Goal: Information Seeking & Learning: Learn about a topic

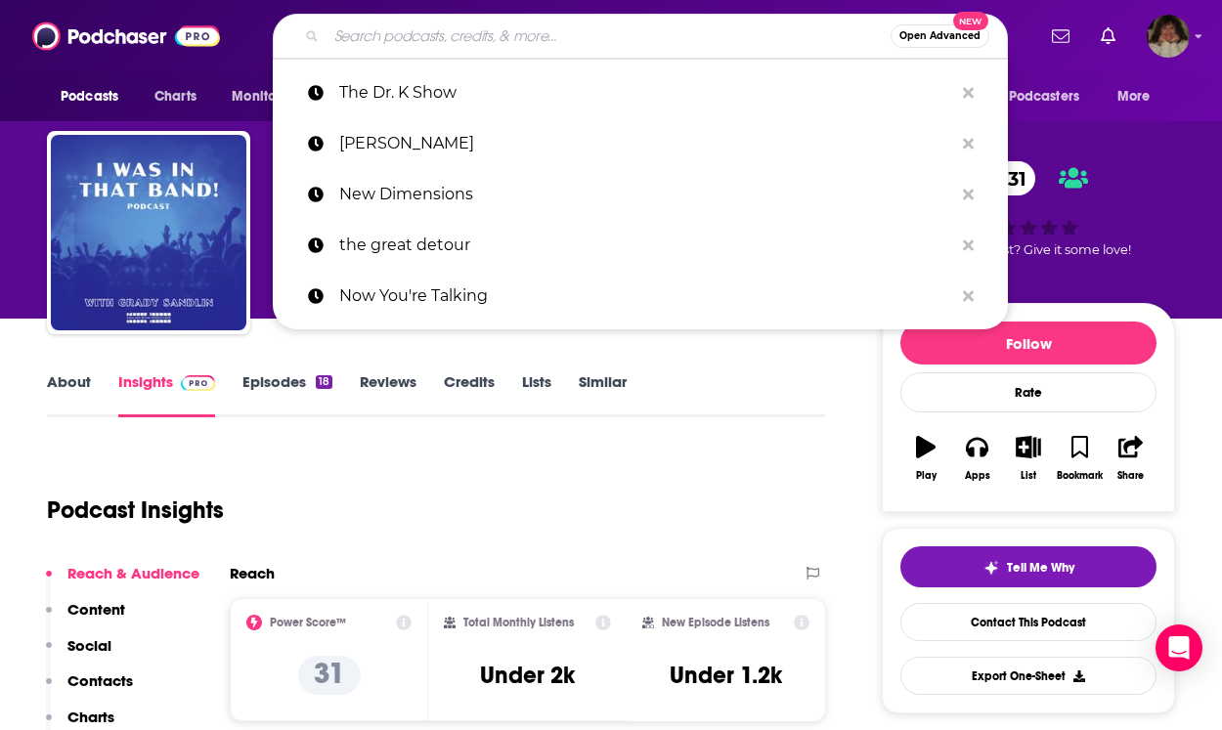
click at [327, 26] on input "Search podcasts, credits, & more..." at bounding box center [608, 36] width 564 height 31
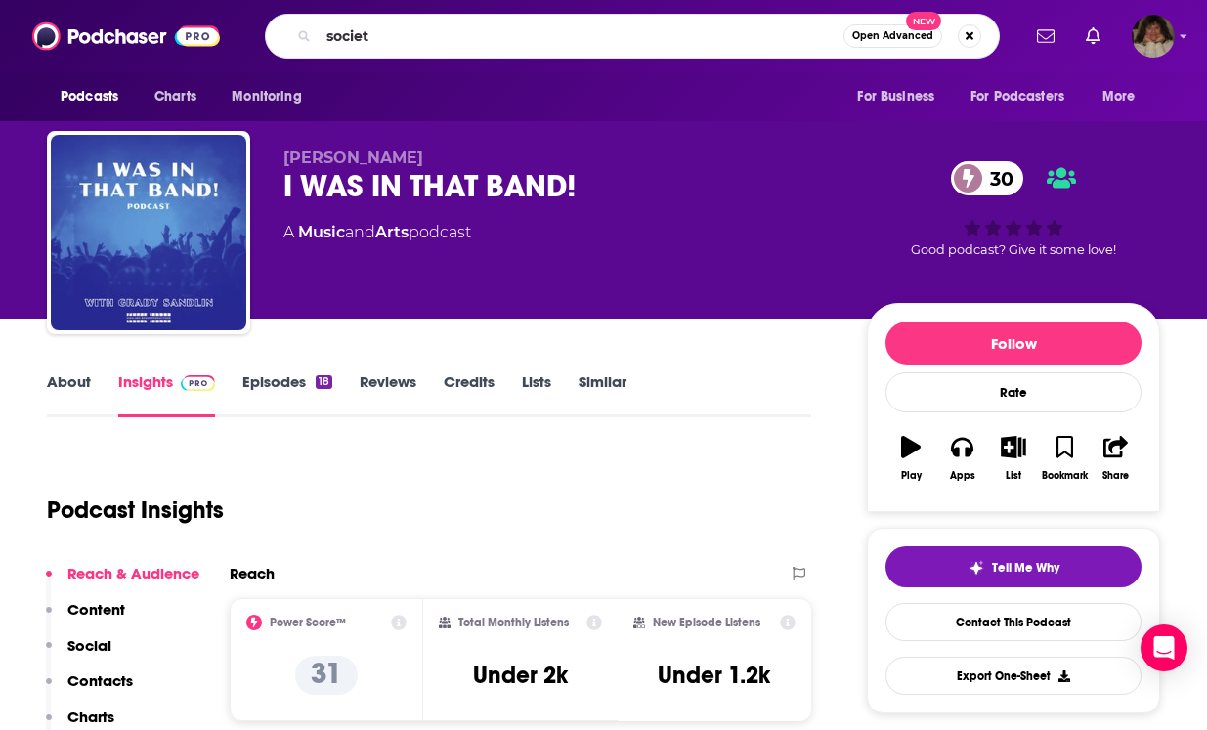
type input "society"
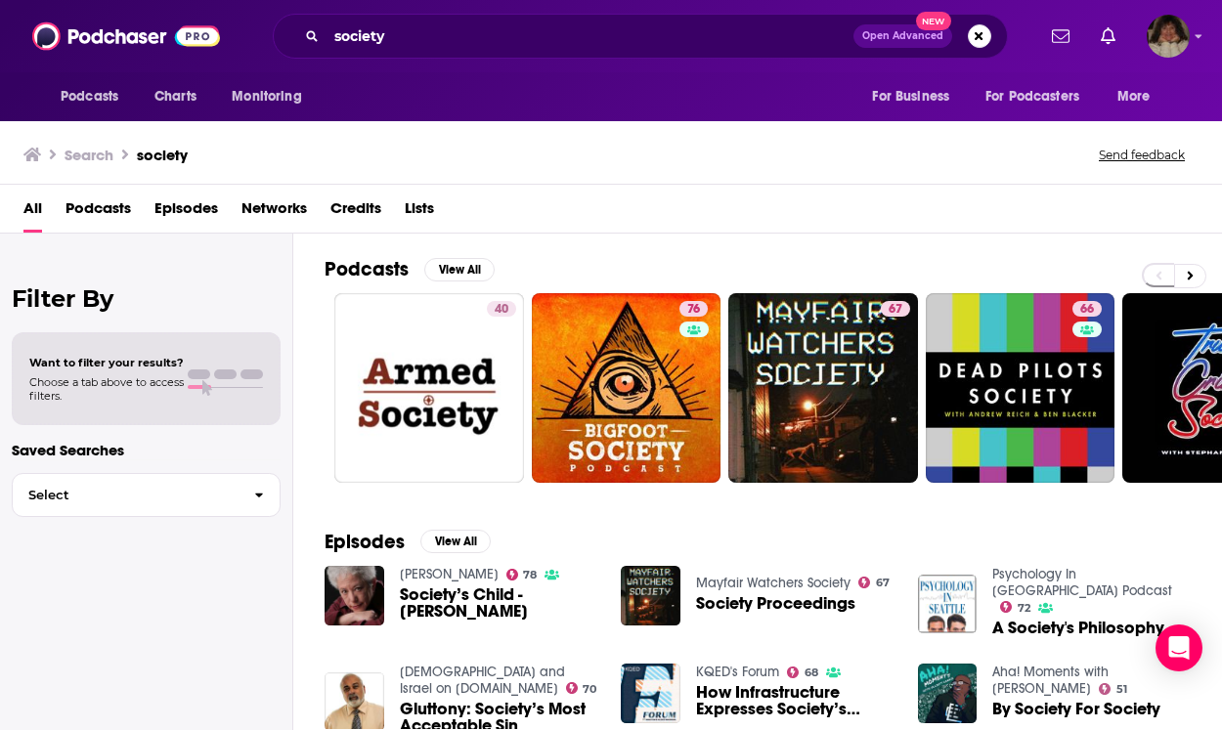
click at [125, 204] on span "Podcasts" at bounding box center [97, 213] width 65 height 40
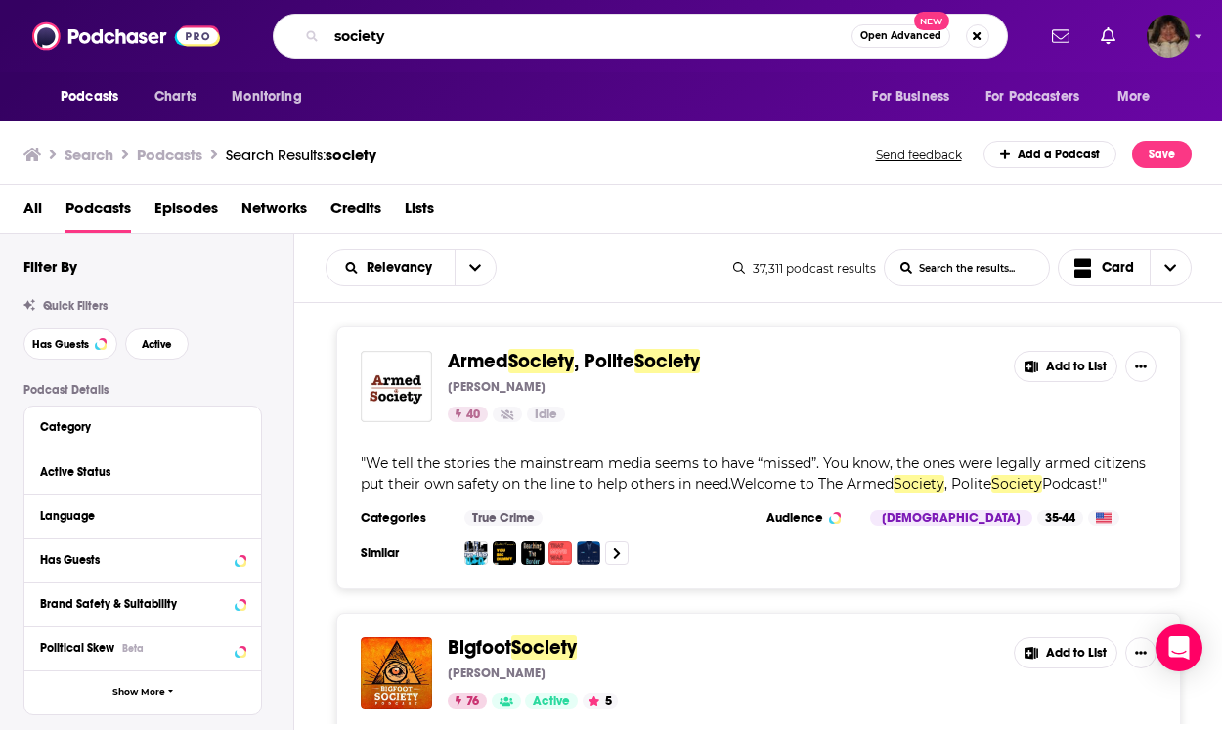
click at [484, 35] on input "society" at bounding box center [588, 36] width 525 height 31
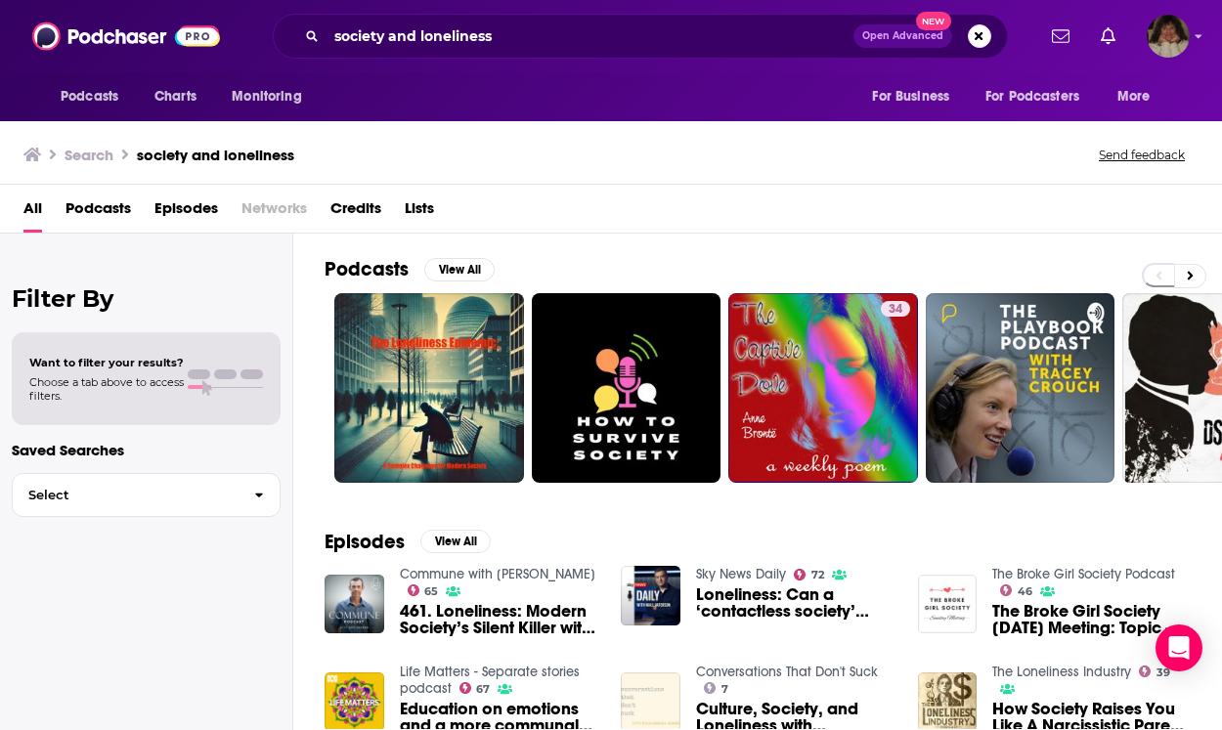
click at [119, 207] on span "Podcasts" at bounding box center [97, 213] width 65 height 40
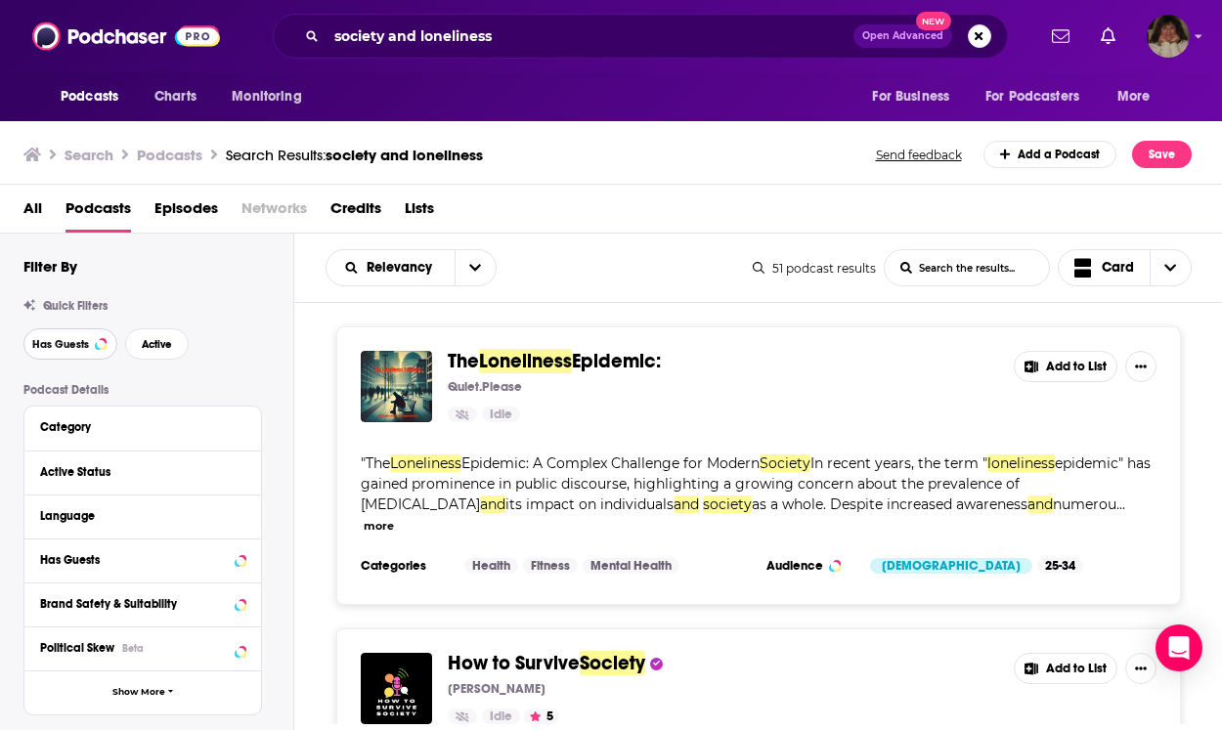
click at [67, 343] on span "Has Guests" at bounding box center [60, 344] width 57 height 11
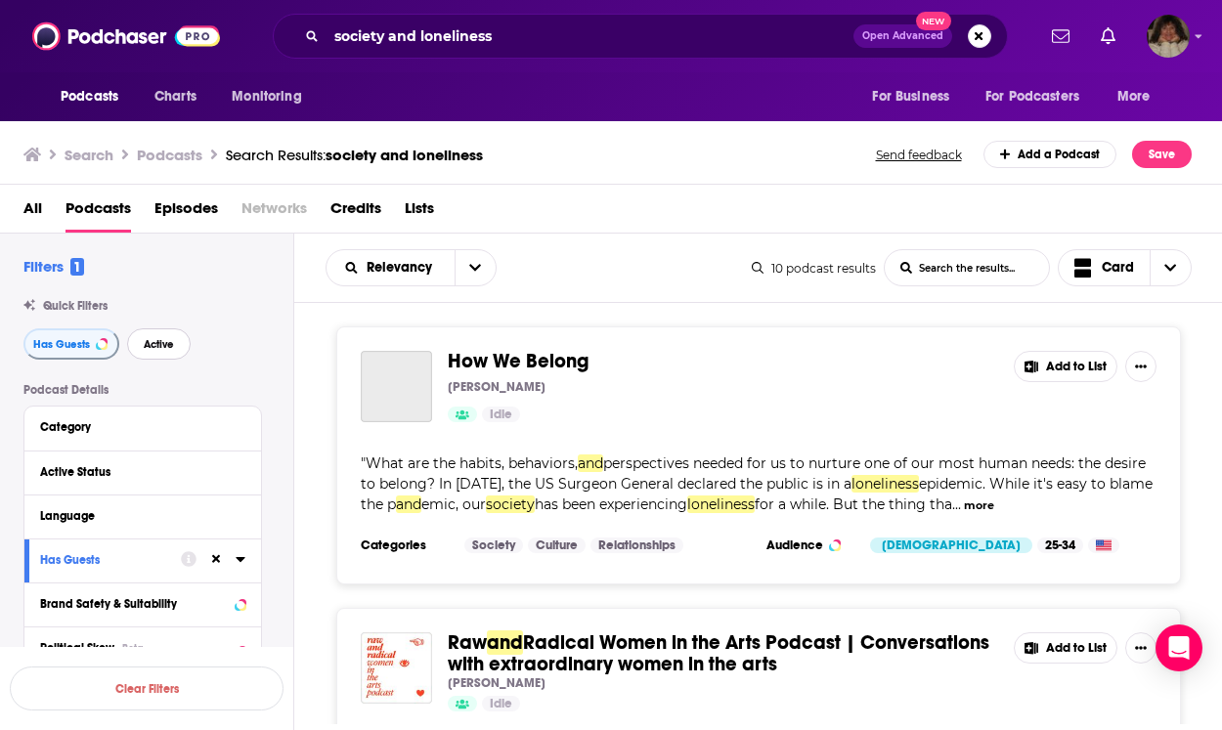
click at [153, 339] on span "Active" at bounding box center [159, 344] width 30 height 11
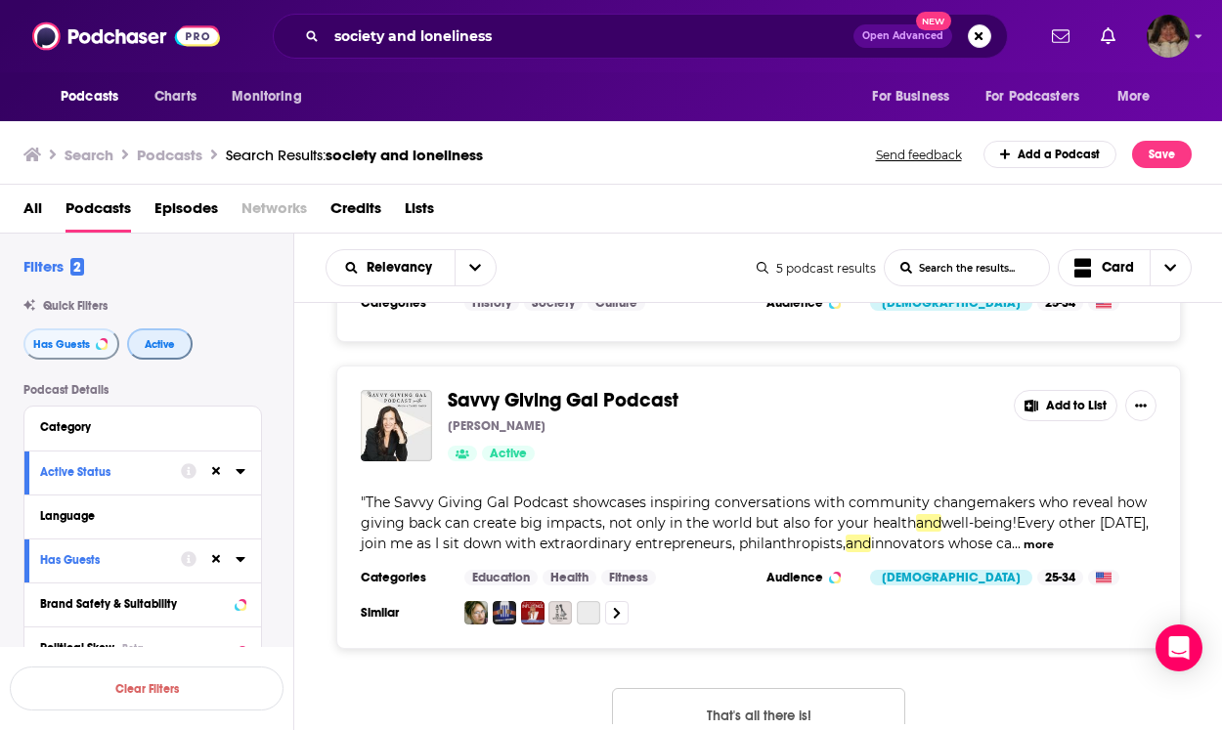
scroll to position [1219, 0]
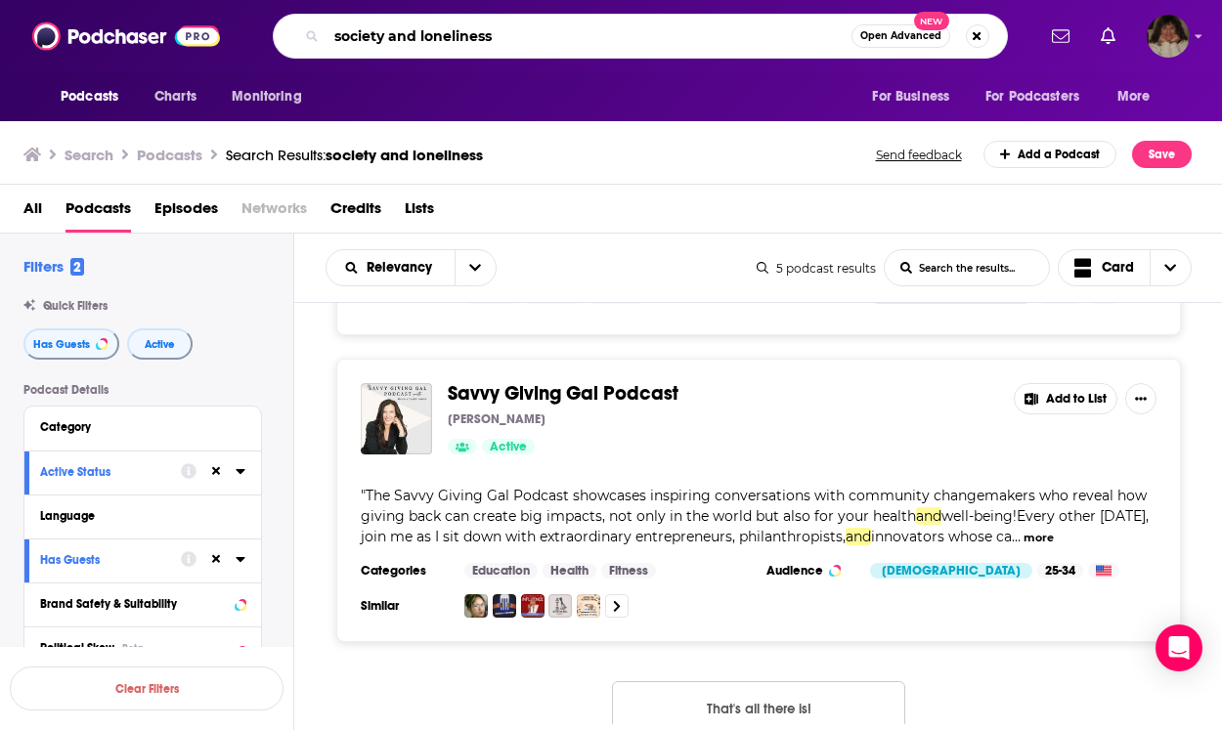
drag, startPoint x: 417, startPoint y: 35, endPoint x: 298, endPoint y: 34, distance: 119.2
click at [298, 34] on div "society and loneliness Open Advanced New" at bounding box center [640, 36] width 735 height 45
click at [447, 35] on input "loneliness" at bounding box center [588, 36] width 525 height 31
type input "loneliness"
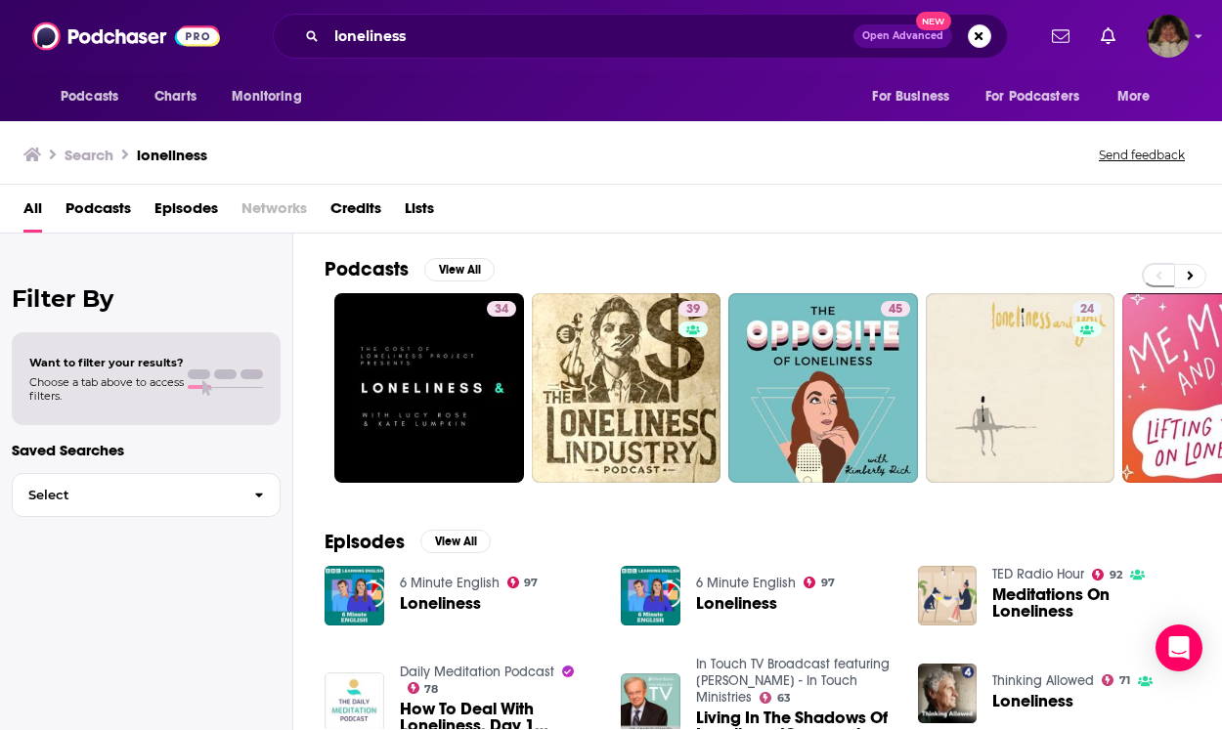
click at [108, 208] on span "Podcasts" at bounding box center [97, 213] width 65 height 40
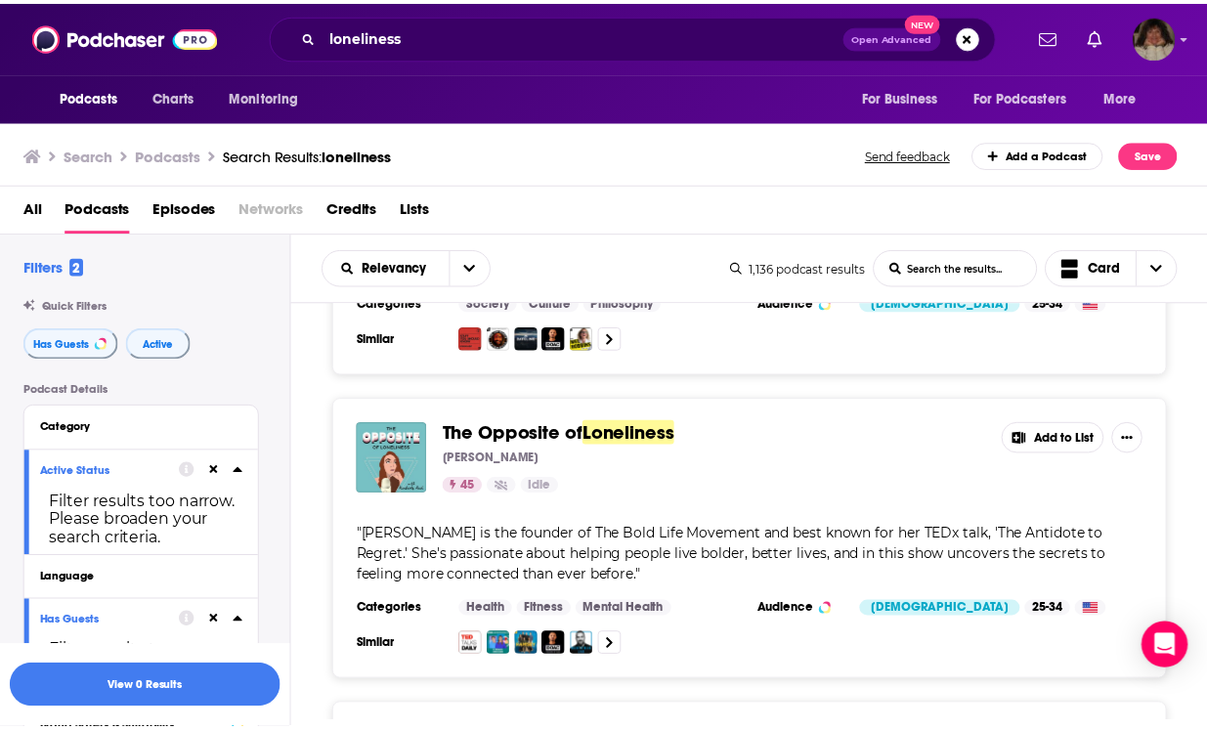
scroll to position [562, 0]
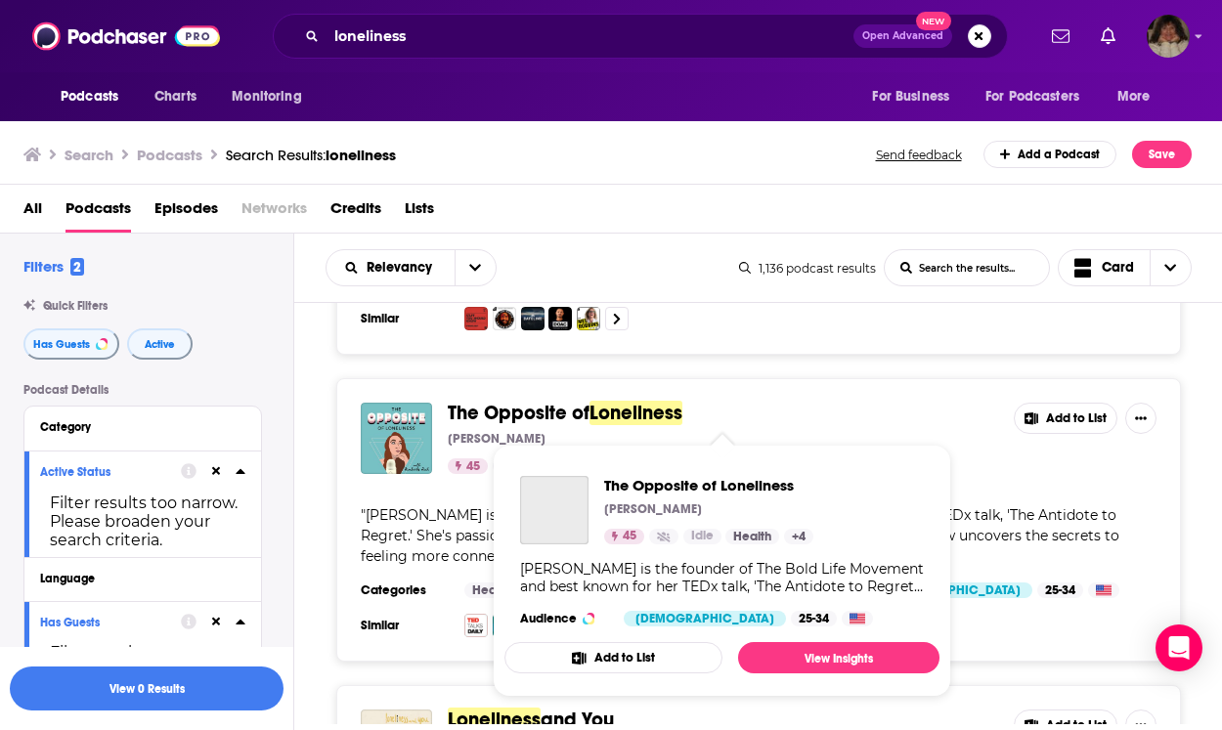
click at [529, 409] on span "The Opposite of" at bounding box center [519, 413] width 142 height 24
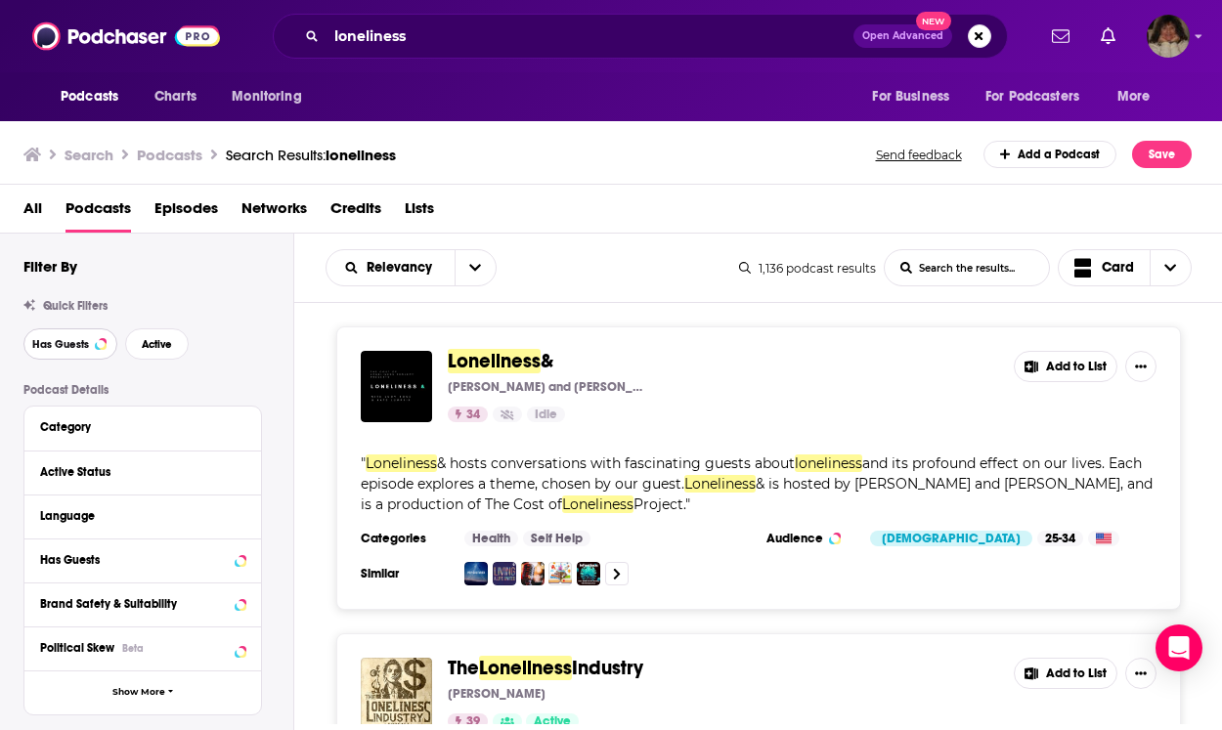
click at [69, 336] on button "Has Guests" at bounding box center [70, 343] width 94 height 31
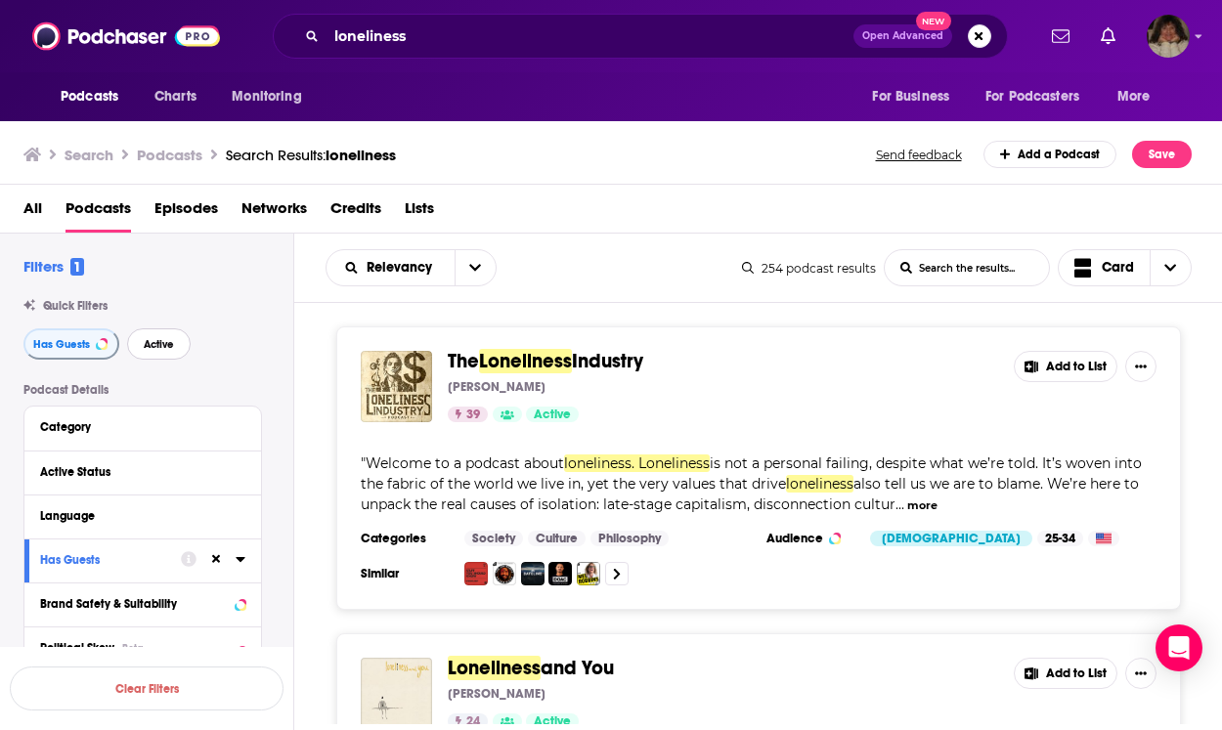
click at [169, 341] on span "Active" at bounding box center [159, 344] width 30 height 11
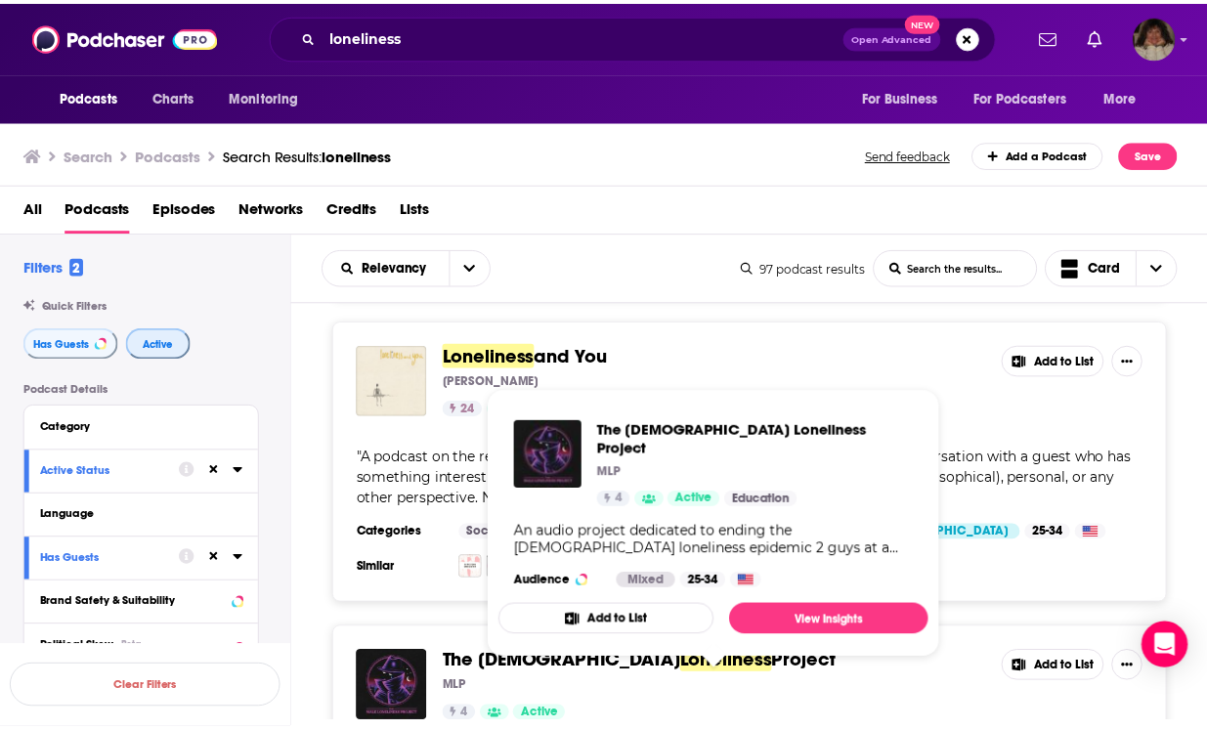
scroll to position [314, 0]
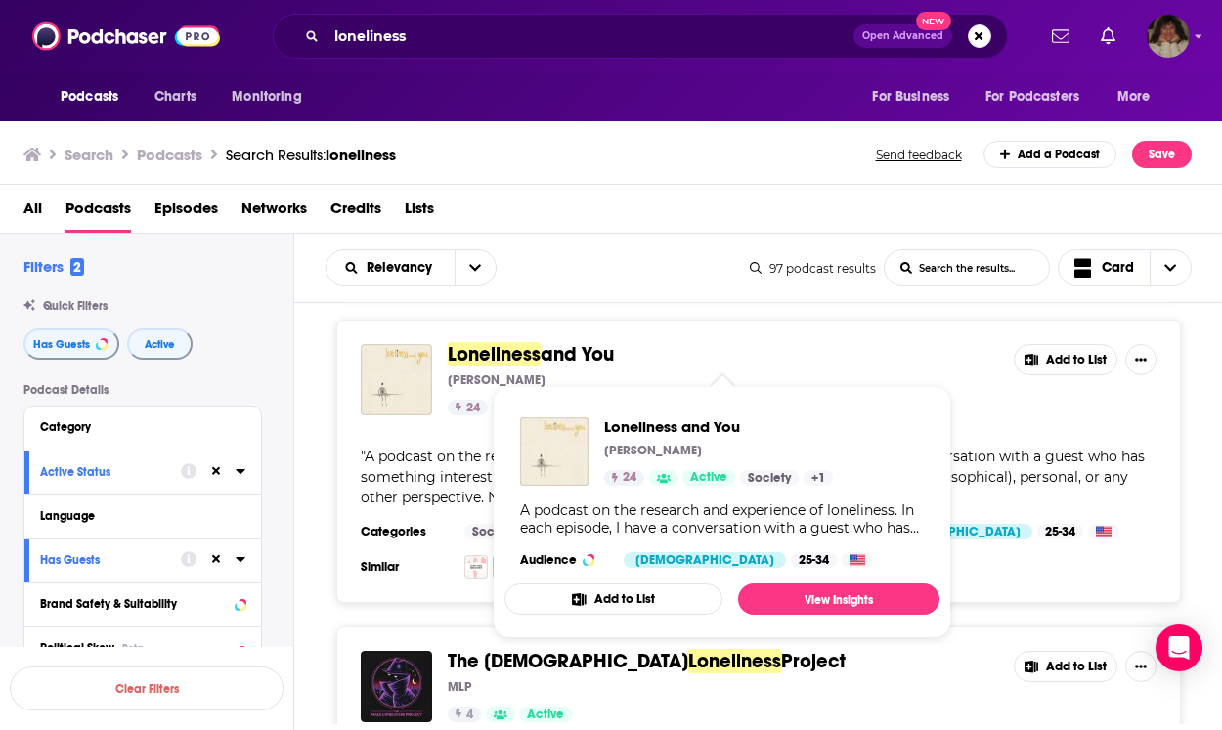
click at [489, 360] on span "Loneliness" at bounding box center [494, 354] width 93 height 24
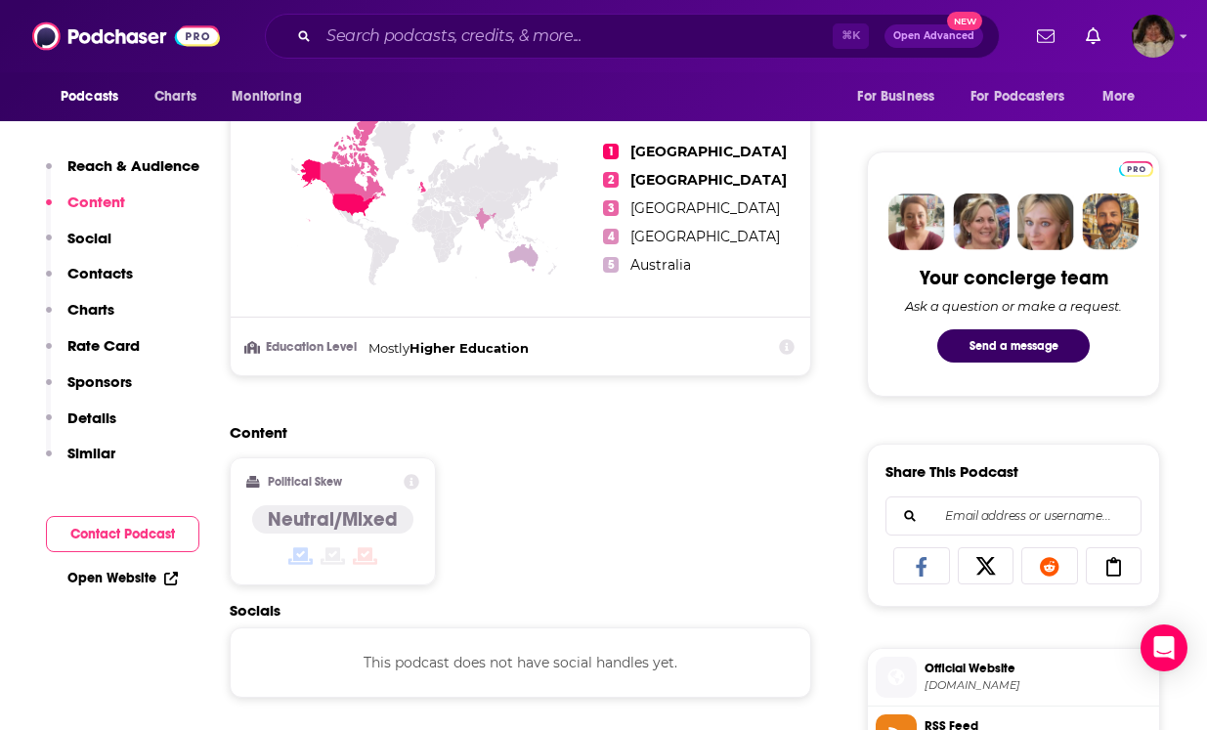
scroll to position [1411, 0]
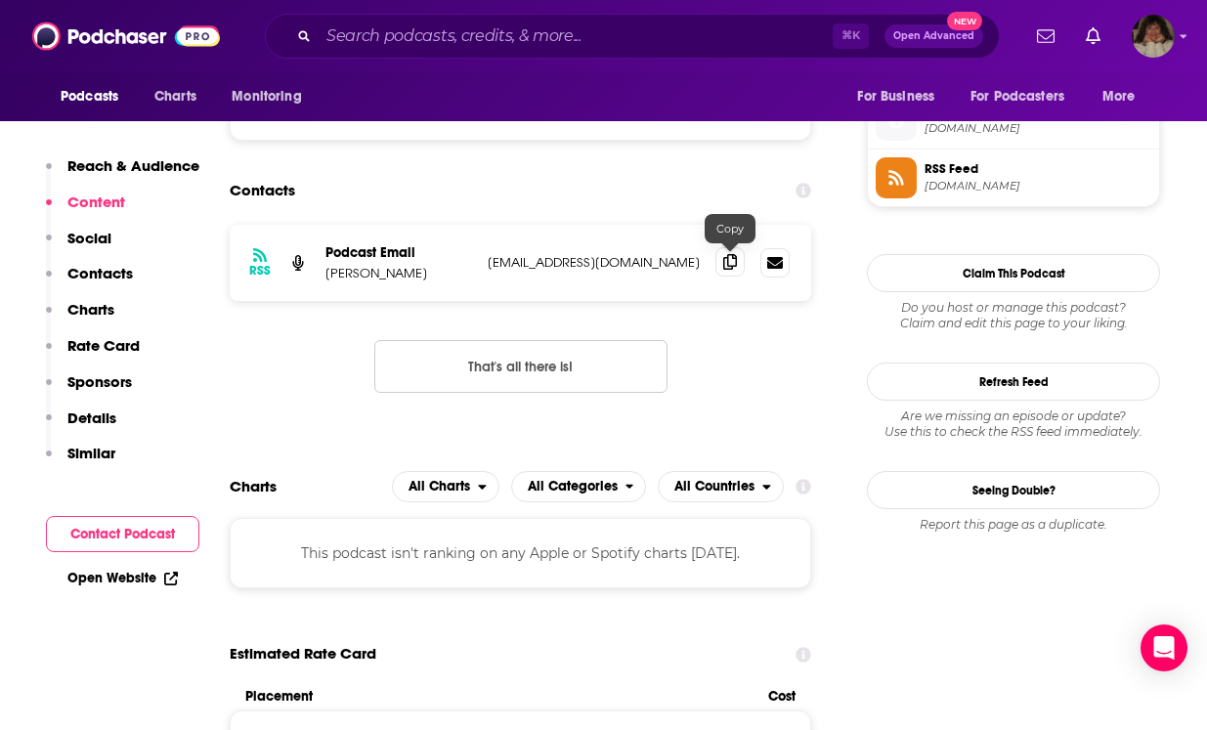
click at [725, 264] on icon at bounding box center [730, 262] width 14 height 16
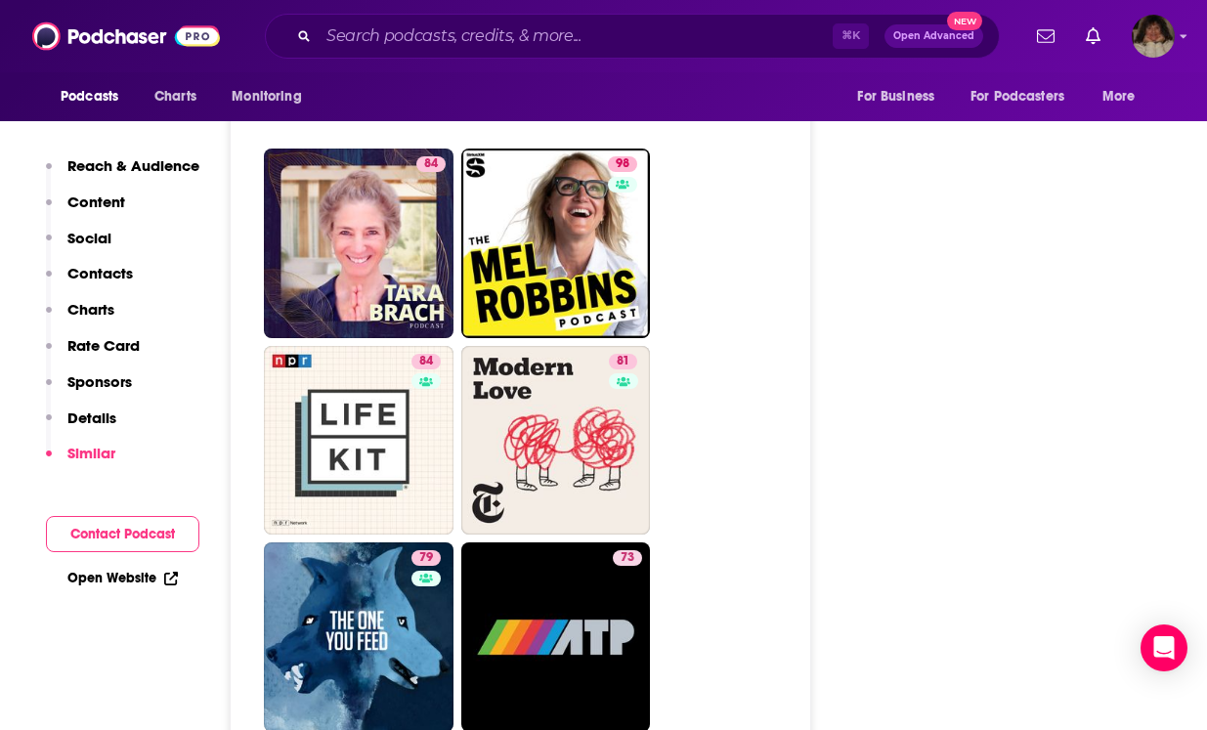
scroll to position [4149, 0]
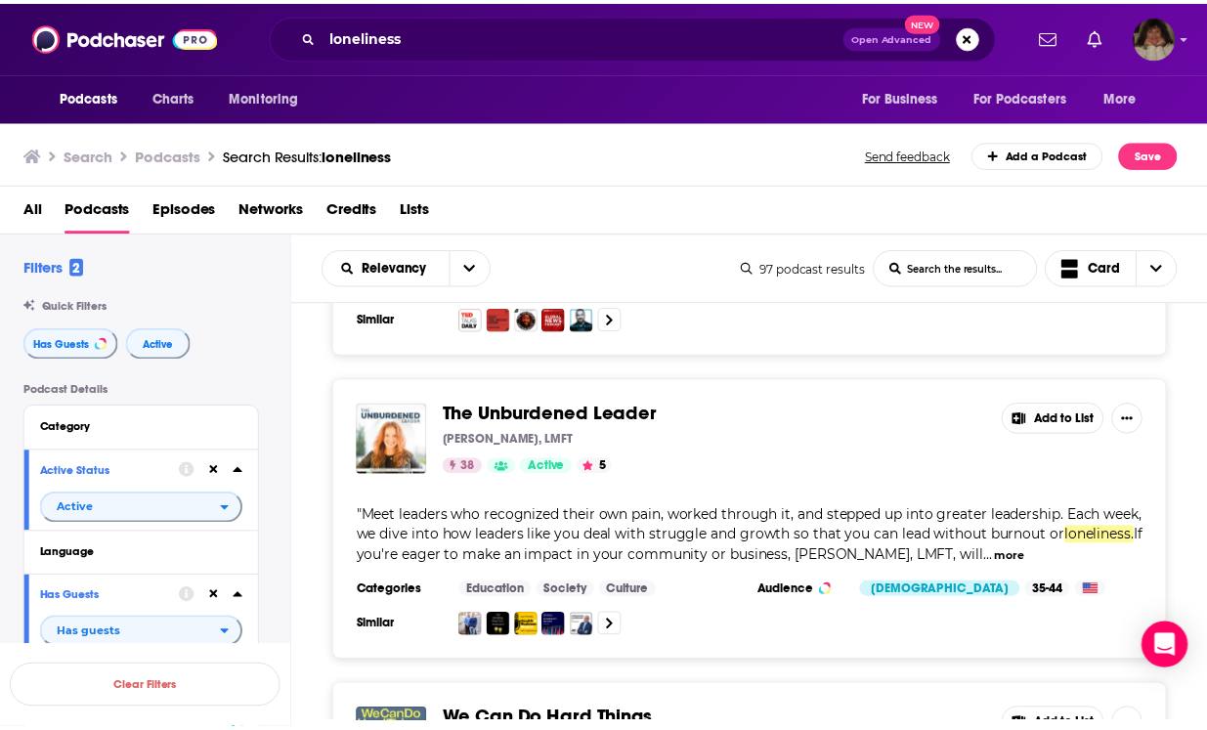
scroll to position [5888, 0]
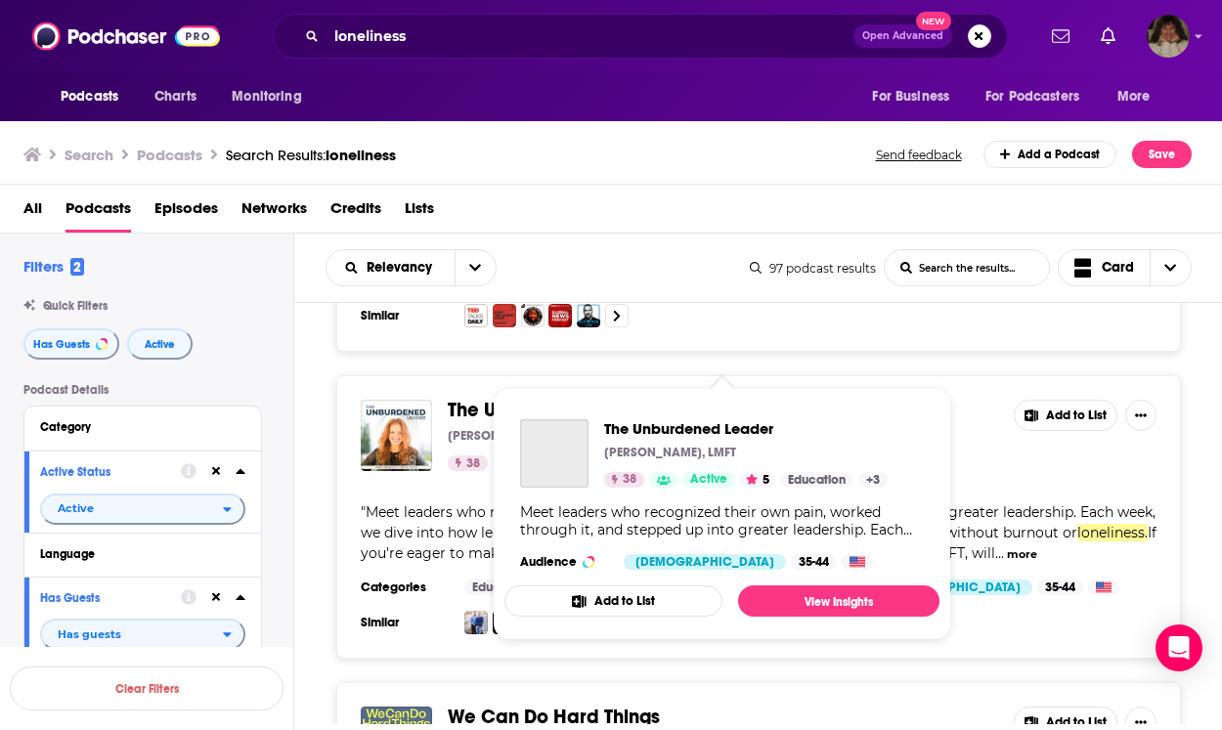
click at [559, 398] on span "The Unburdened Leader" at bounding box center [556, 410] width 217 height 24
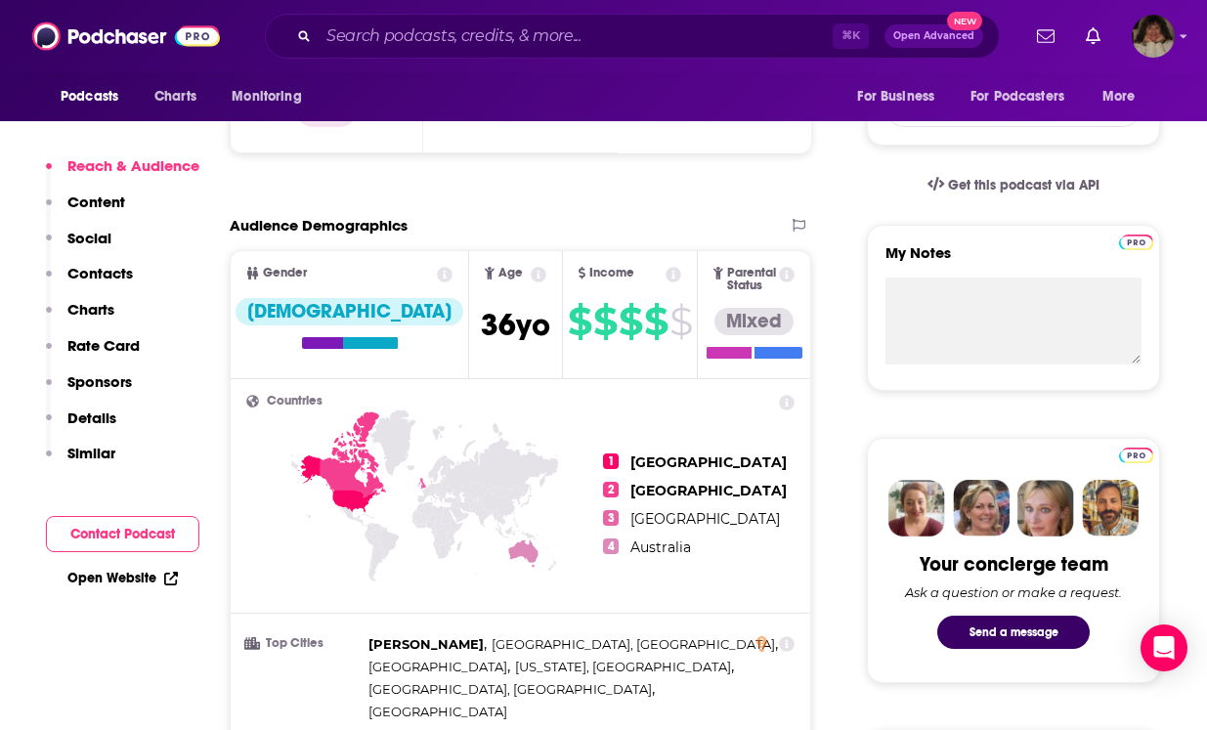
scroll to position [1374, 0]
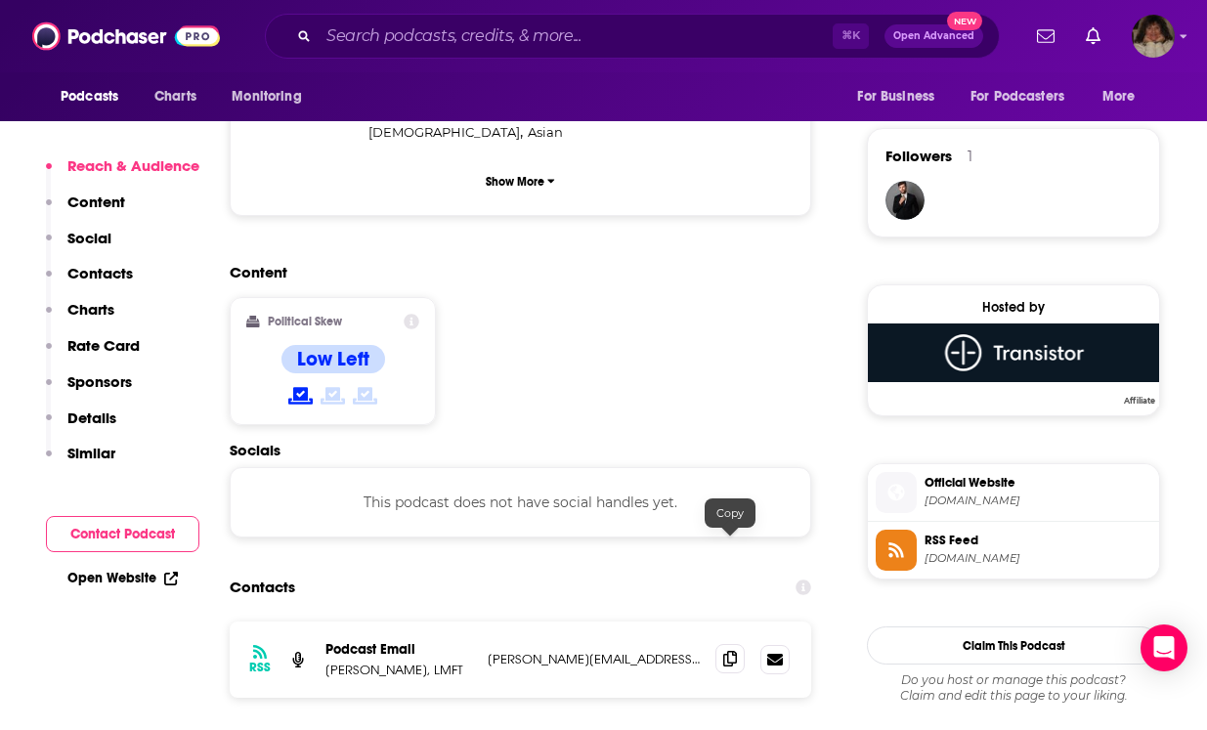
click at [727, 651] on icon at bounding box center [730, 659] width 14 height 16
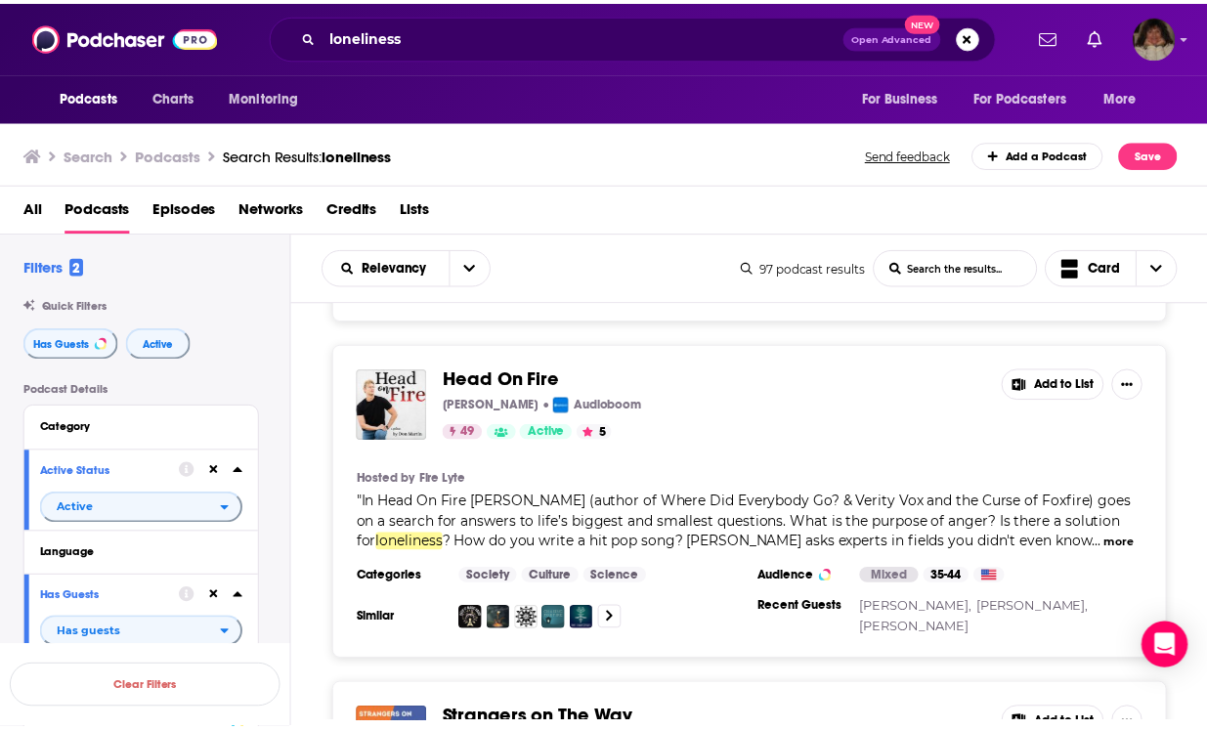
scroll to position [6543, 0]
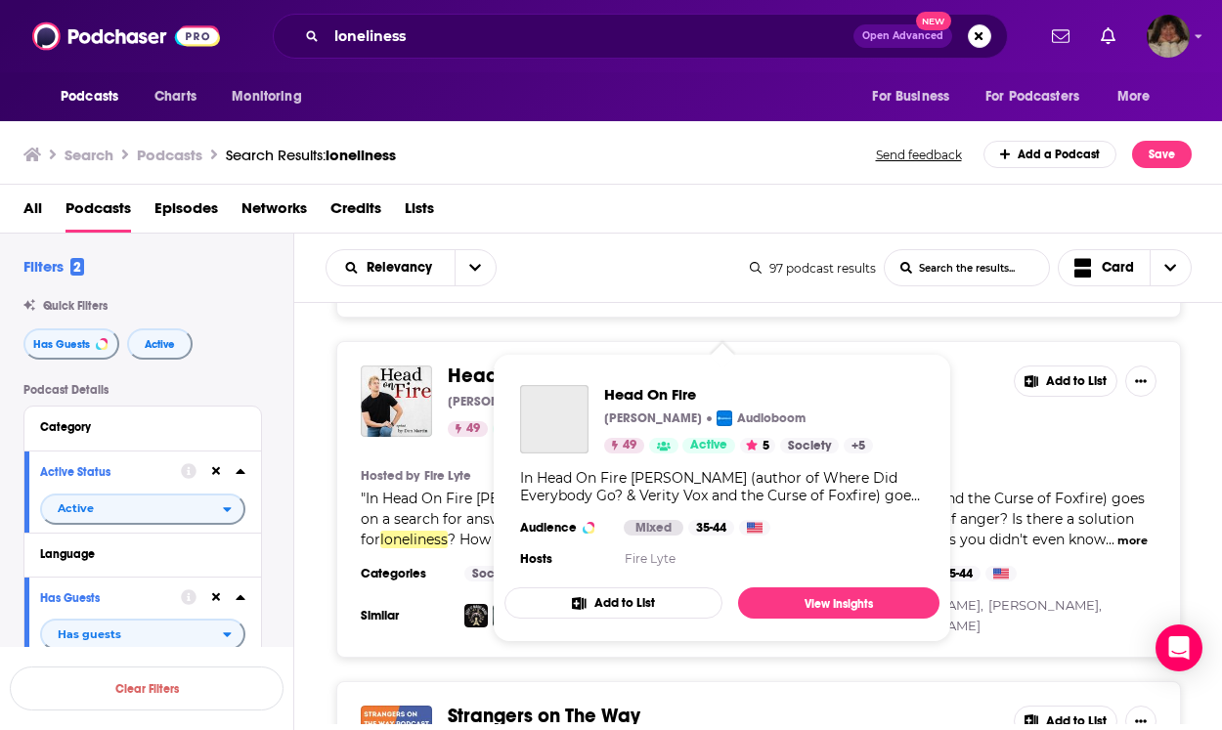
click at [504, 364] on span "Head On Fire" at bounding box center [507, 376] width 118 height 24
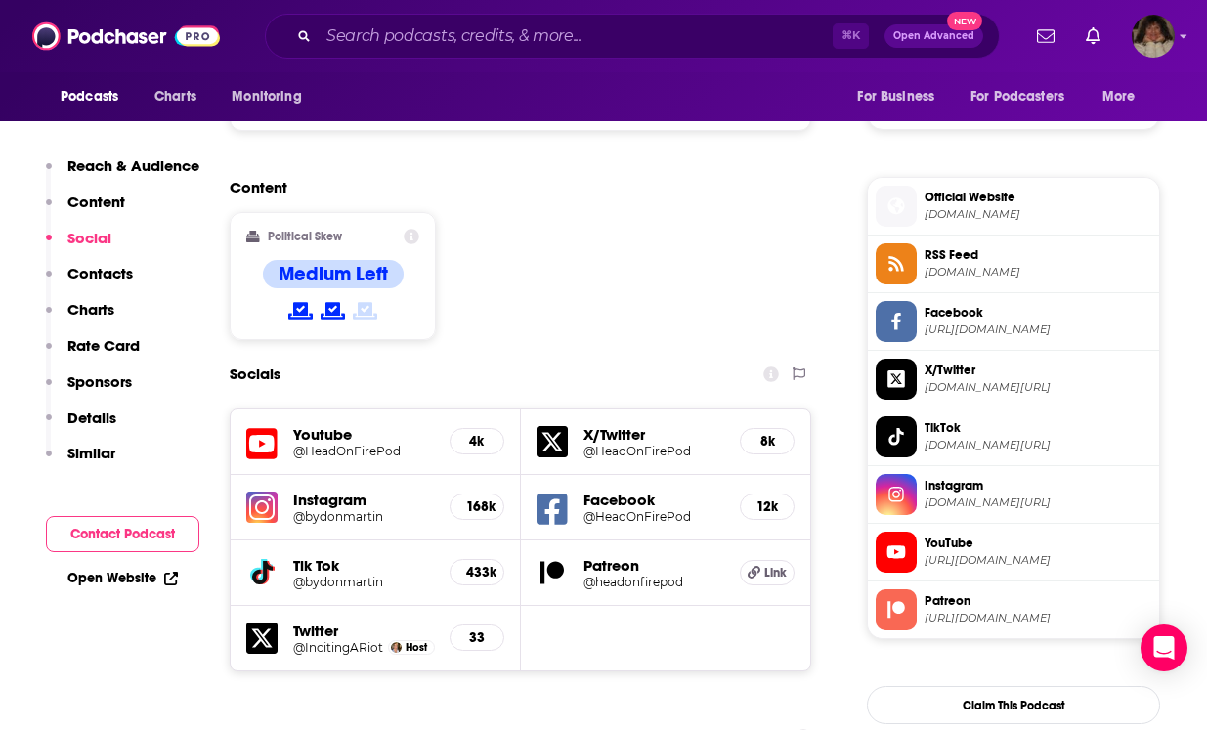
scroll to position [1628, 0]
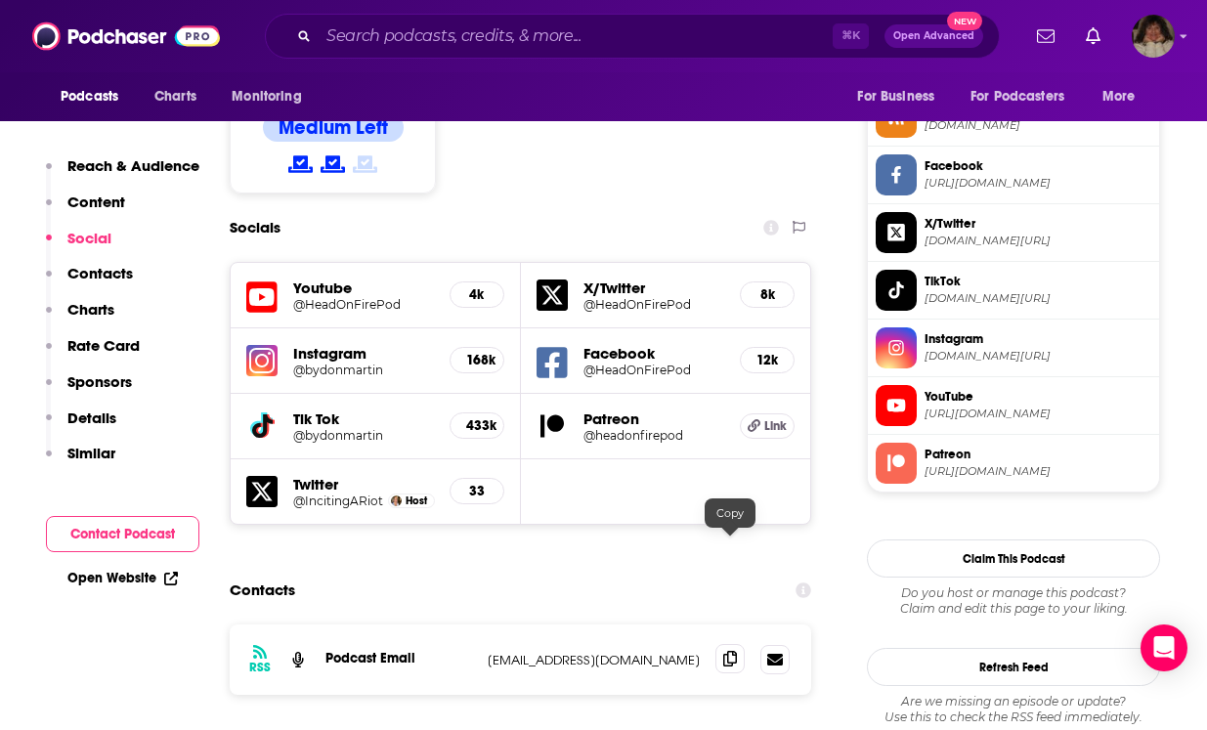
click at [733, 651] on icon at bounding box center [730, 659] width 14 height 16
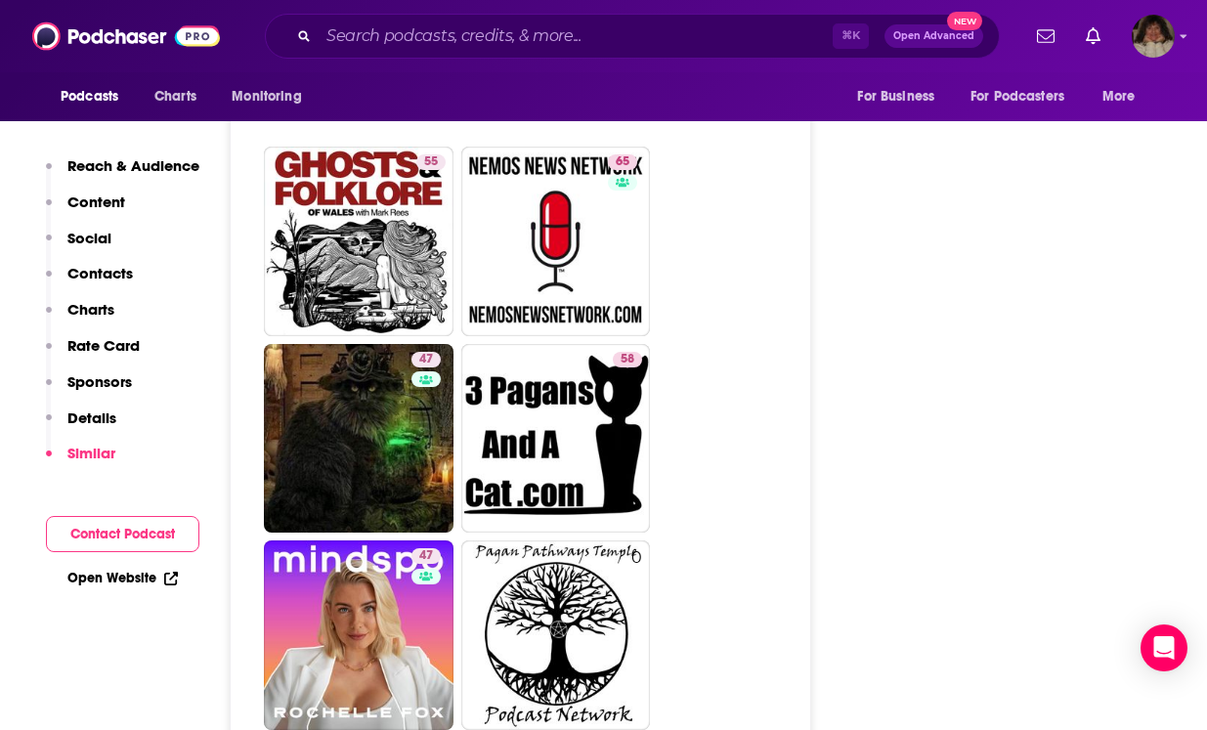
scroll to position [3961, 0]
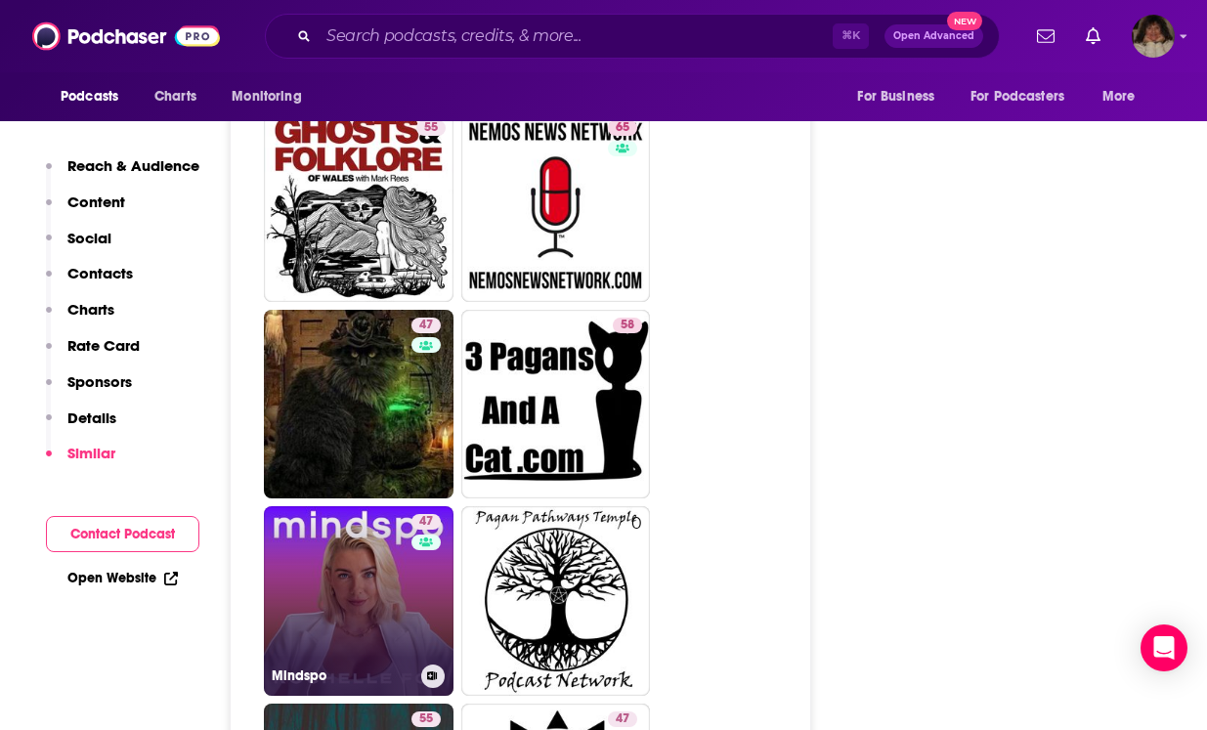
click at [340, 506] on link "47 Mindspo" at bounding box center [359, 601] width 190 height 190
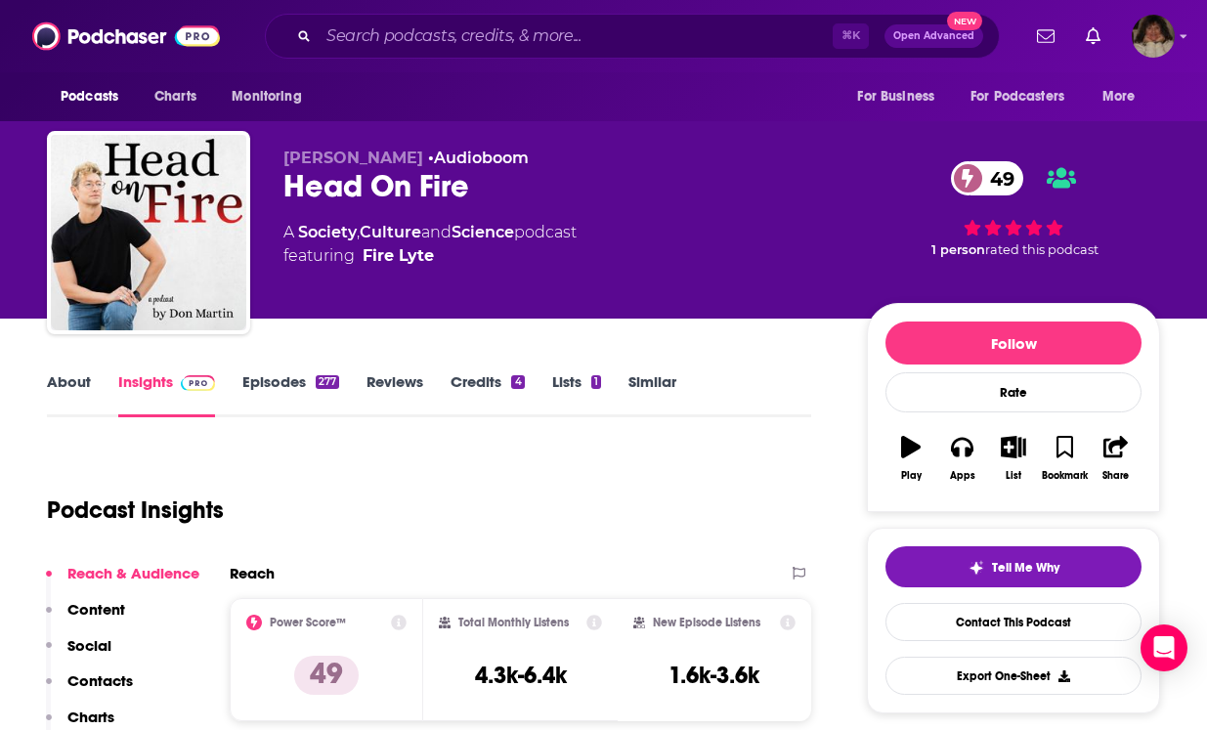
type input "[URL][DOMAIN_NAME]"
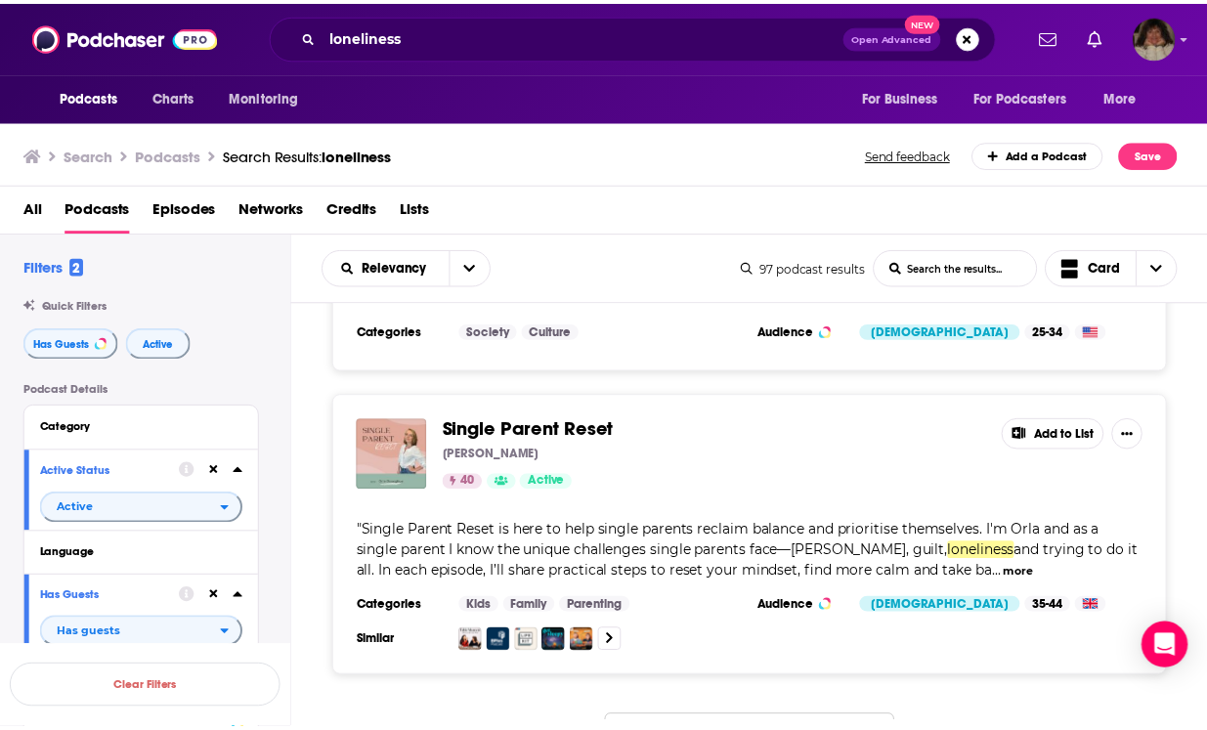
scroll to position [7143, 0]
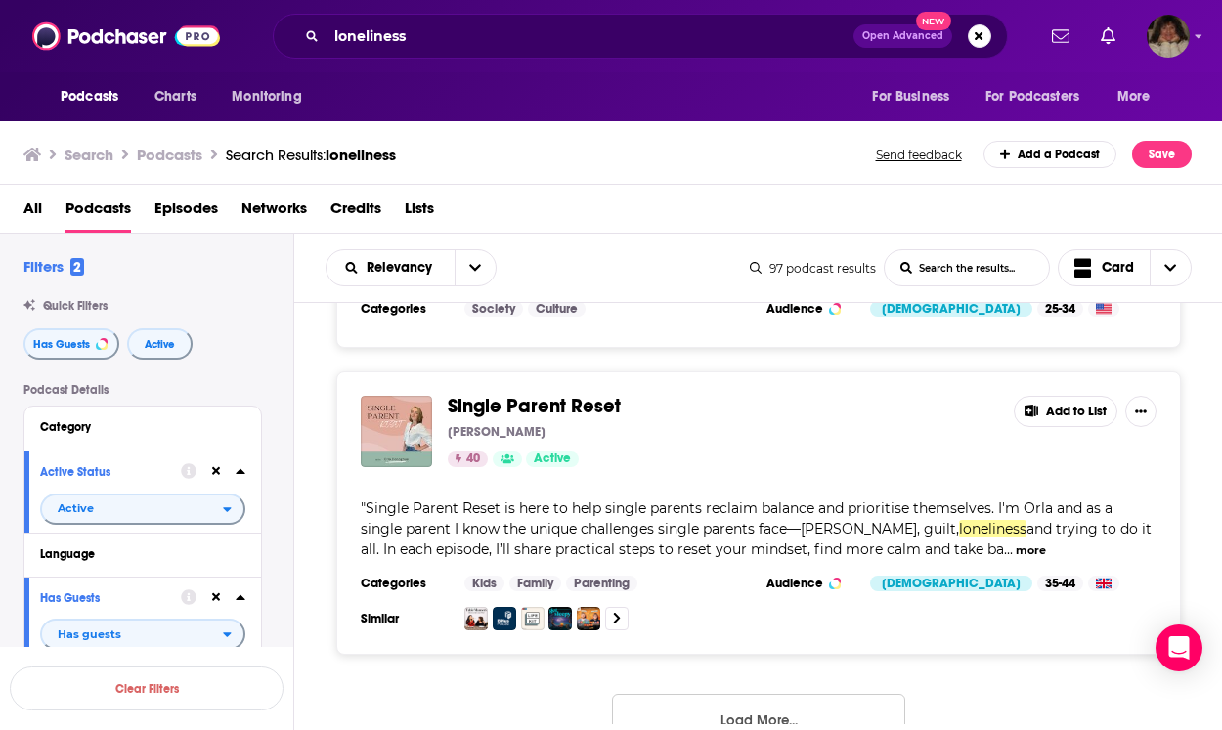
click at [544, 394] on span "Single Parent Reset" at bounding box center [534, 406] width 173 height 24
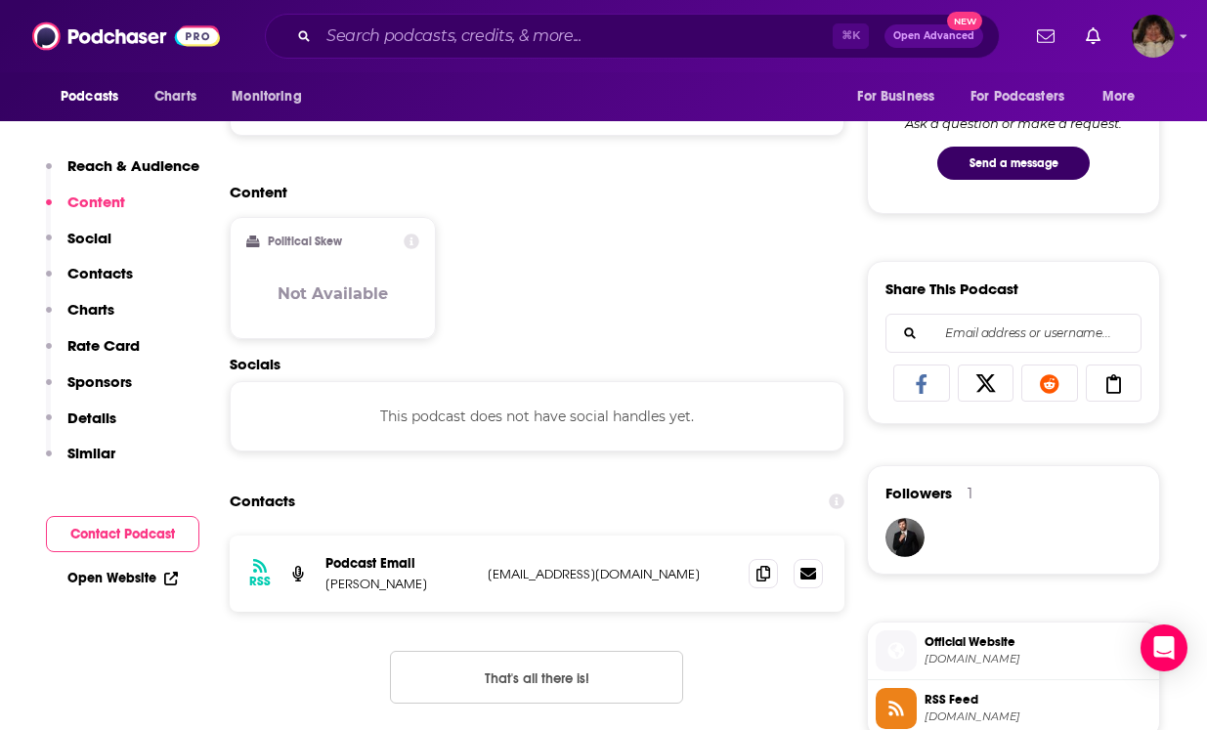
scroll to position [1303, 0]
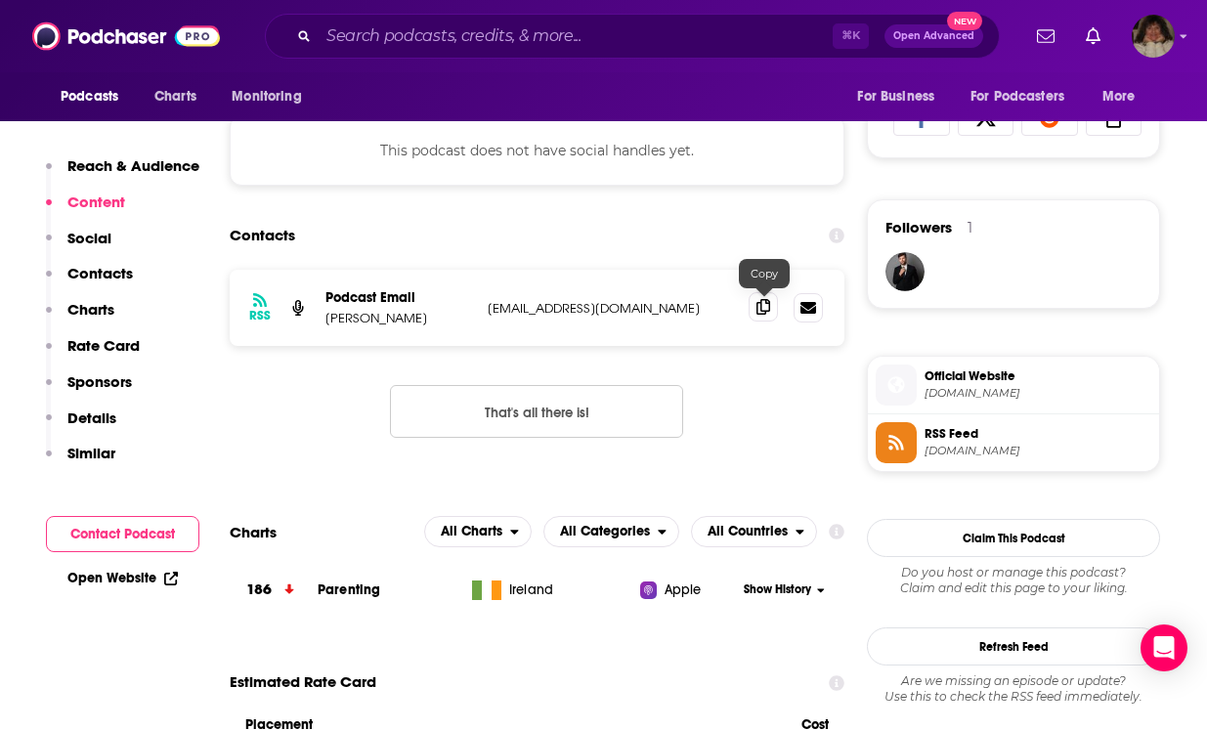
click at [762, 313] on icon at bounding box center [763, 307] width 14 height 16
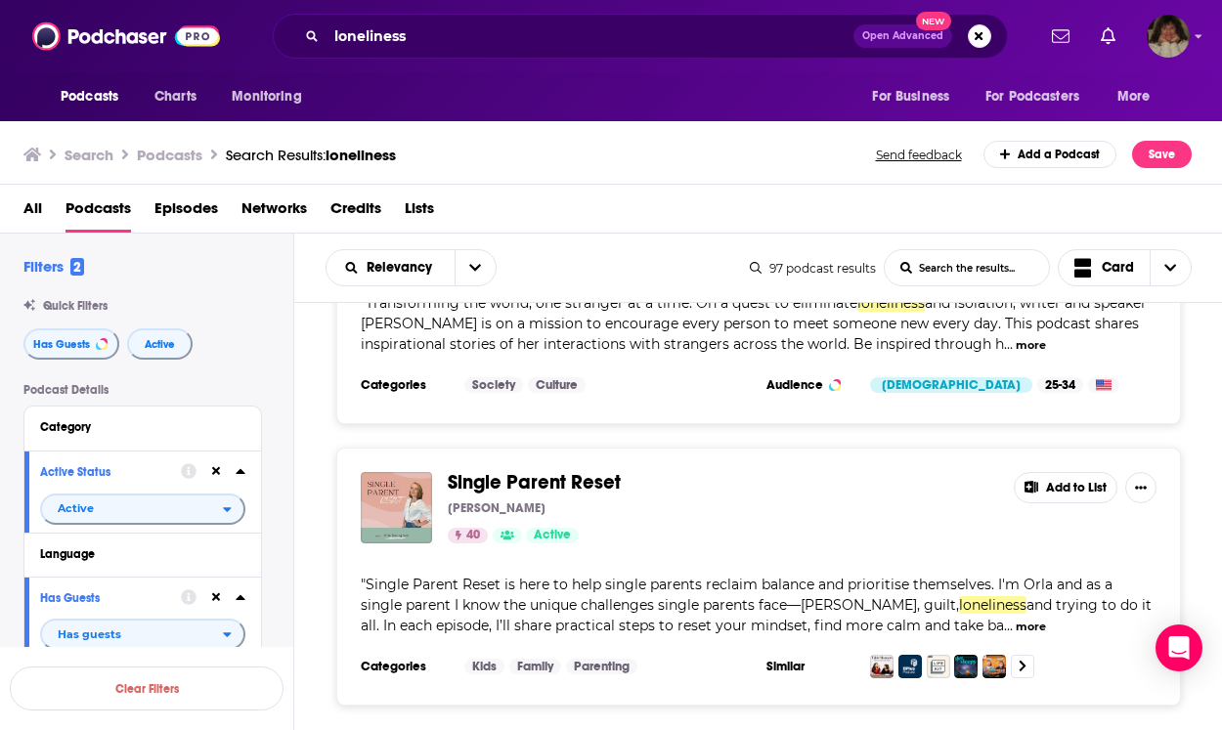
scroll to position [7117, 0]
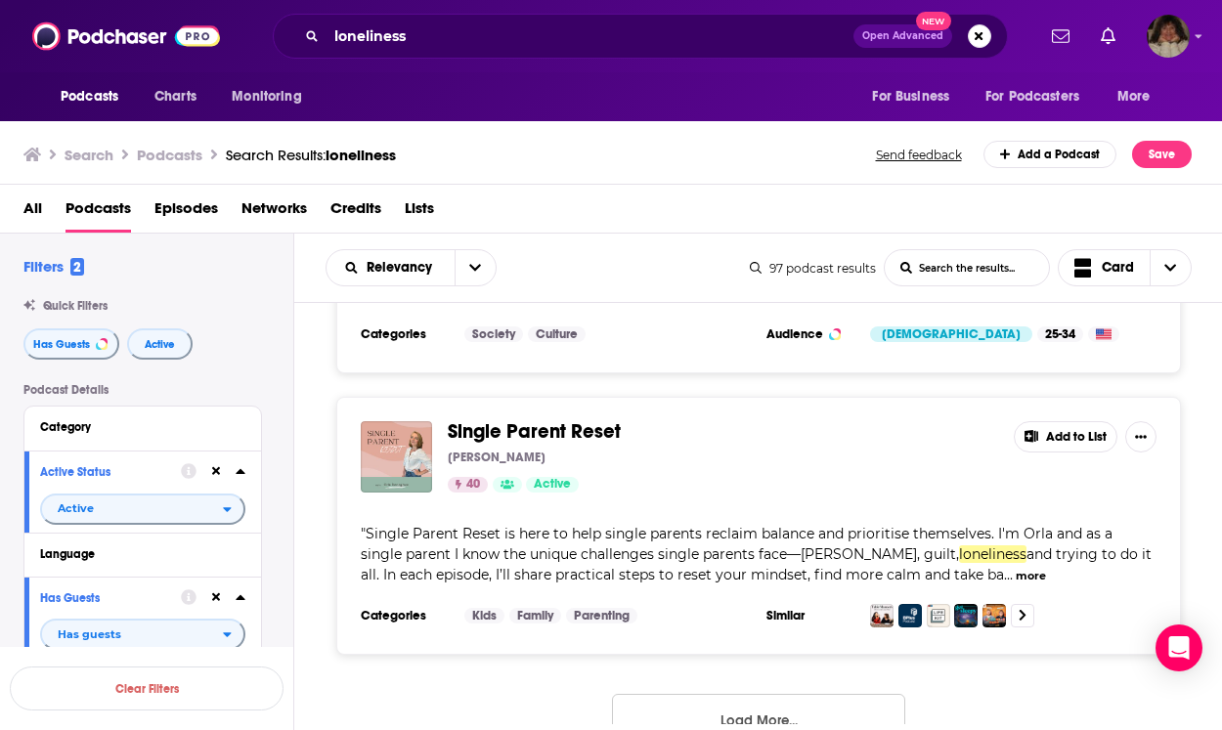
click at [748, 694] on button "Load More..." at bounding box center [758, 720] width 293 height 53
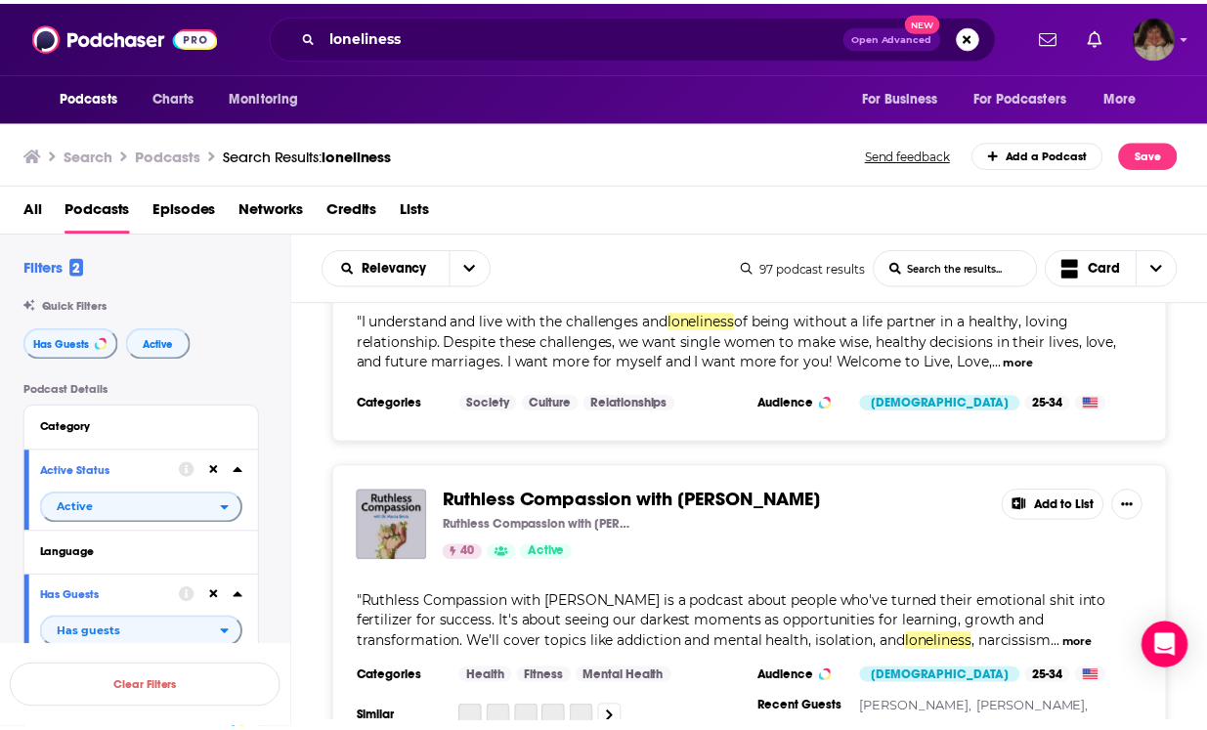
scroll to position [10468, 0]
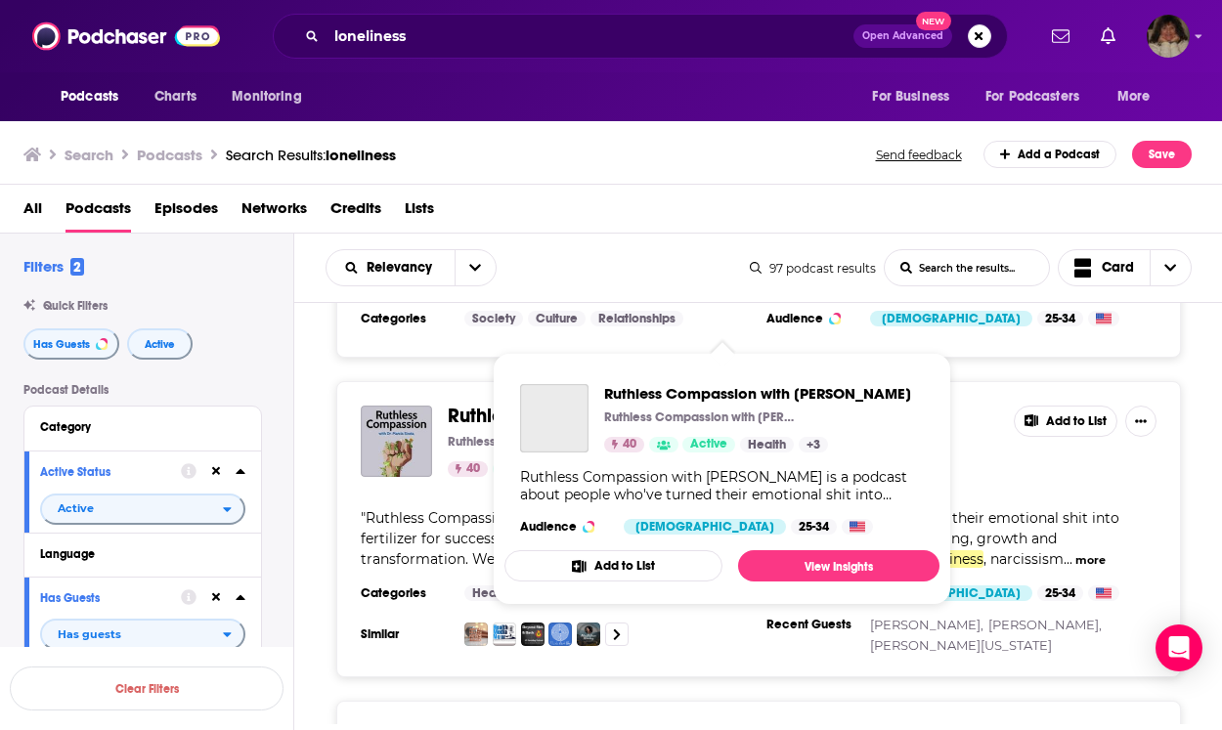
click at [642, 404] on span "Ruthless Compassion with [PERSON_NAME]" at bounding box center [639, 416] width 382 height 24
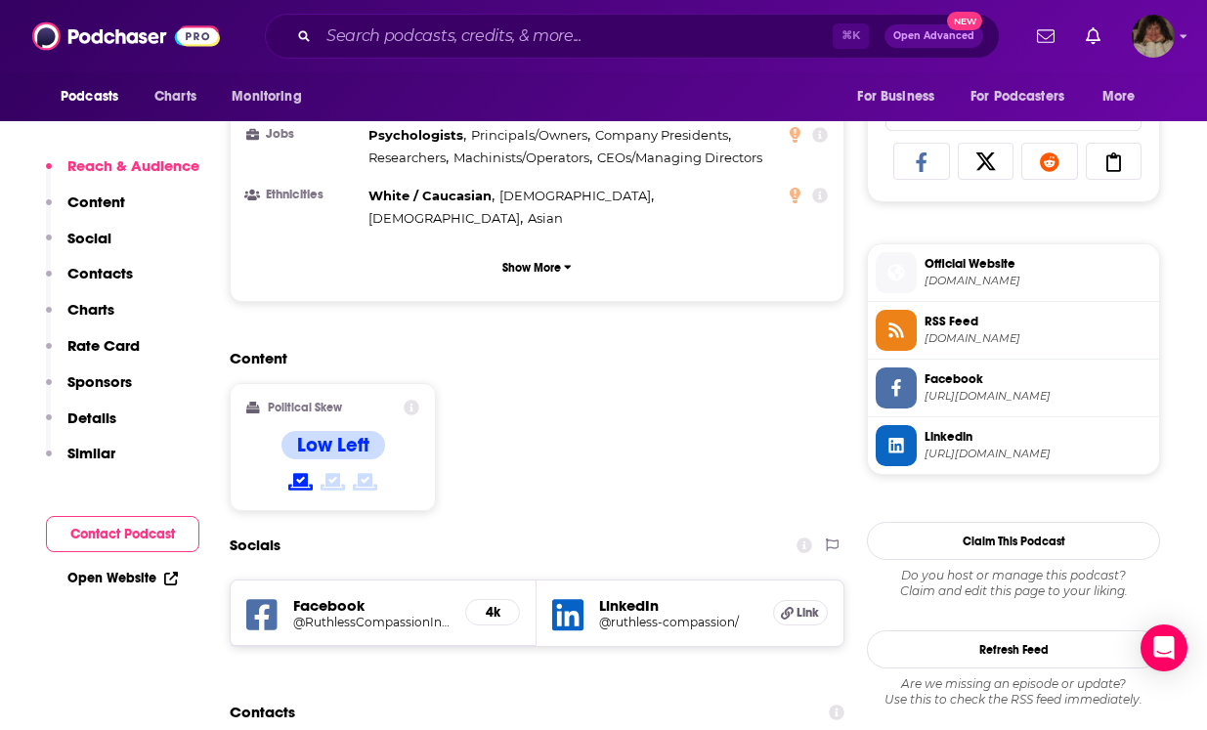
scroll to position [1476, 0]
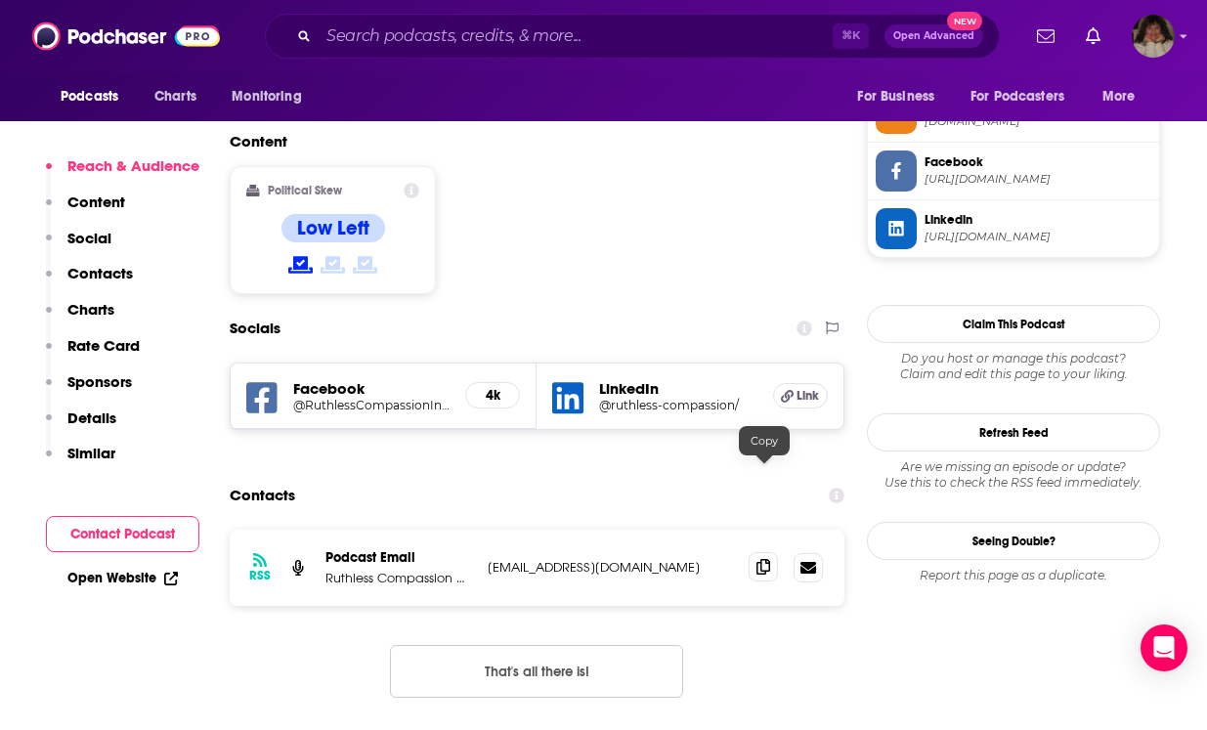
click at [757, 559] on icon at bounding box center [763, 567] width 14 height 16
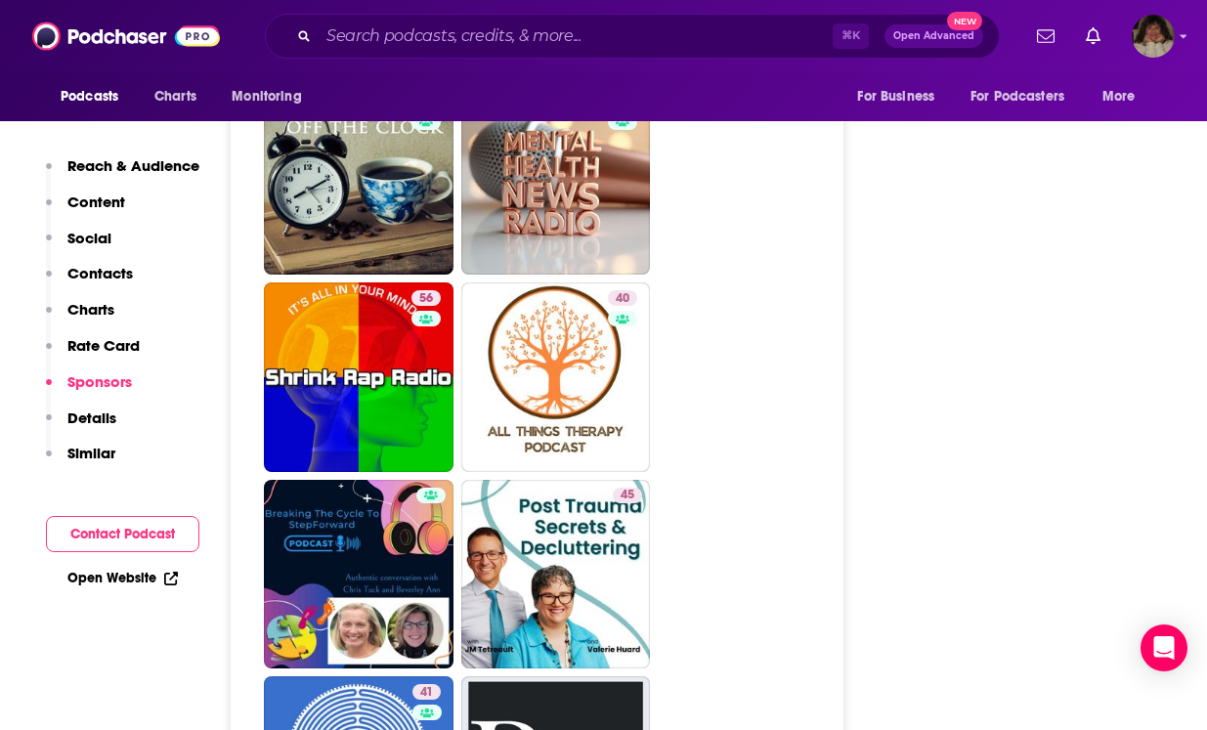
scroll to position [3425, 0]
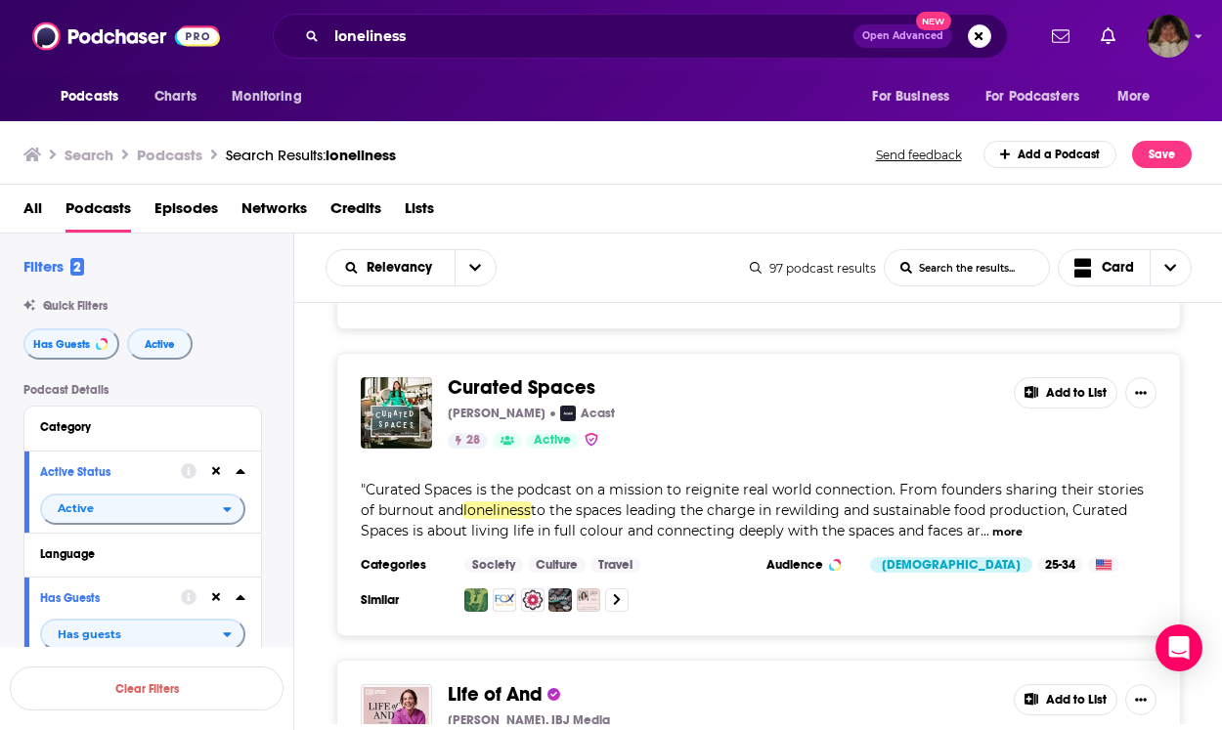
scroll to position [7567, 0]
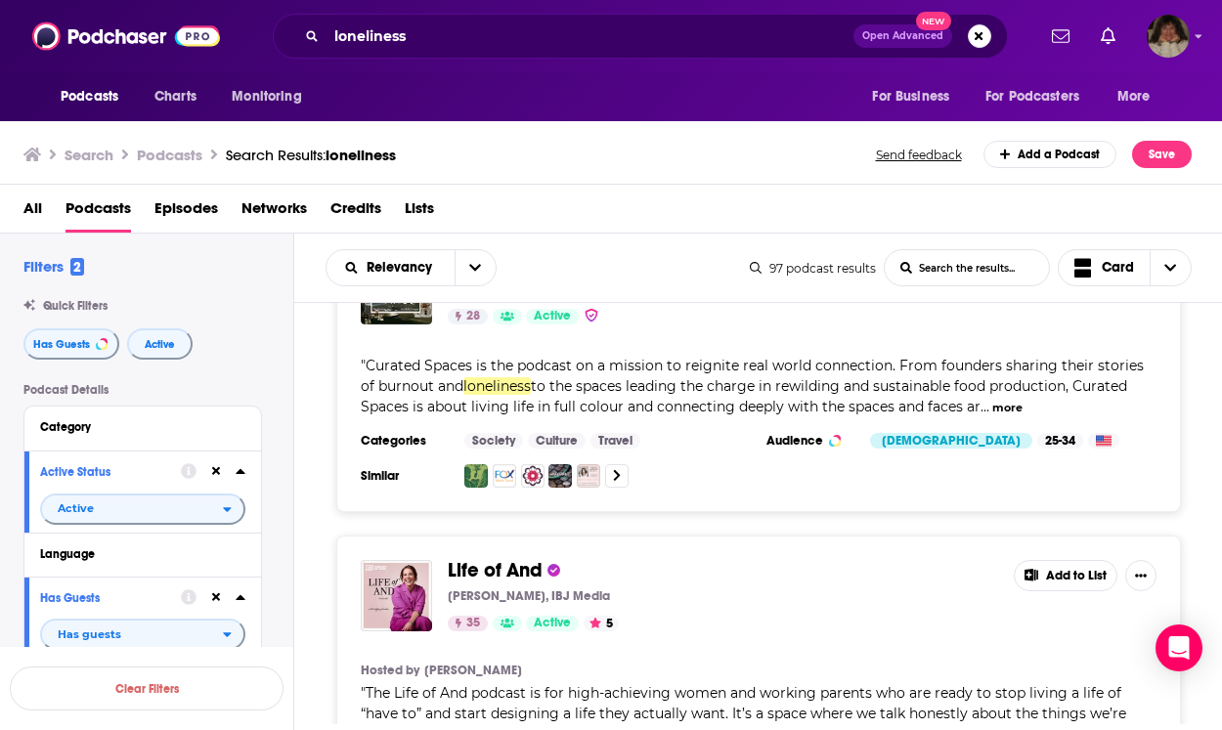
click at [999, 575] on div "Life of And [PERSON_NAME], IBJ Media 35 Active 5 Add to List" at bounding box center [759, 595] width 796 height 71
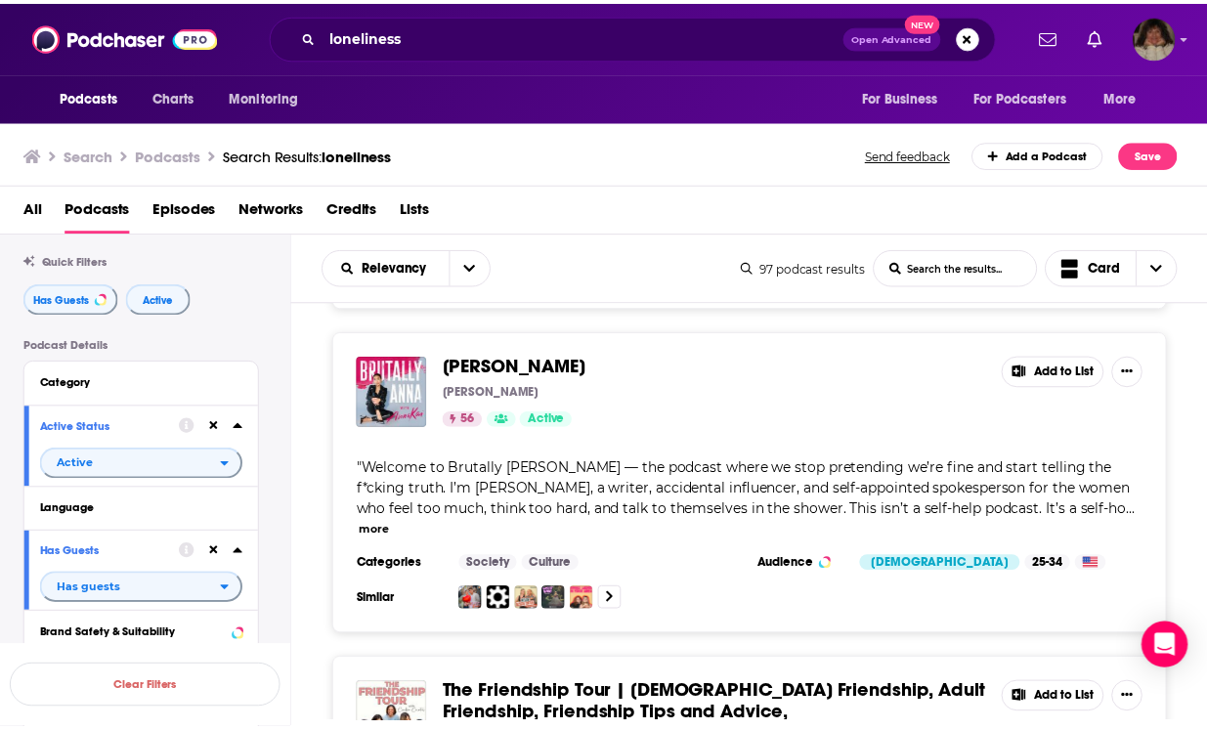
scroll to position [12124, 0]
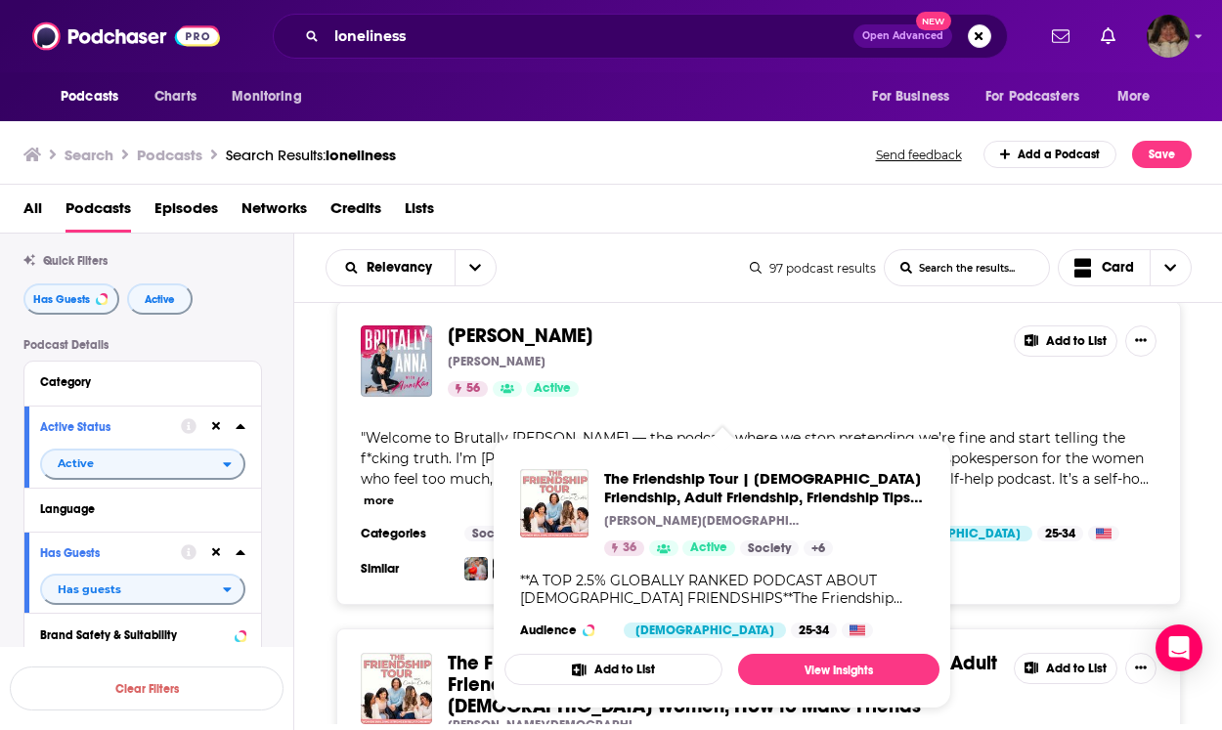
click at [474, 651] on span "The Friendship Tour | [DEMOGRAPHIC_DATA] Friendship, Adult Friendship, Friendsh…" at bounding box center [722, 684] width 549 height 67
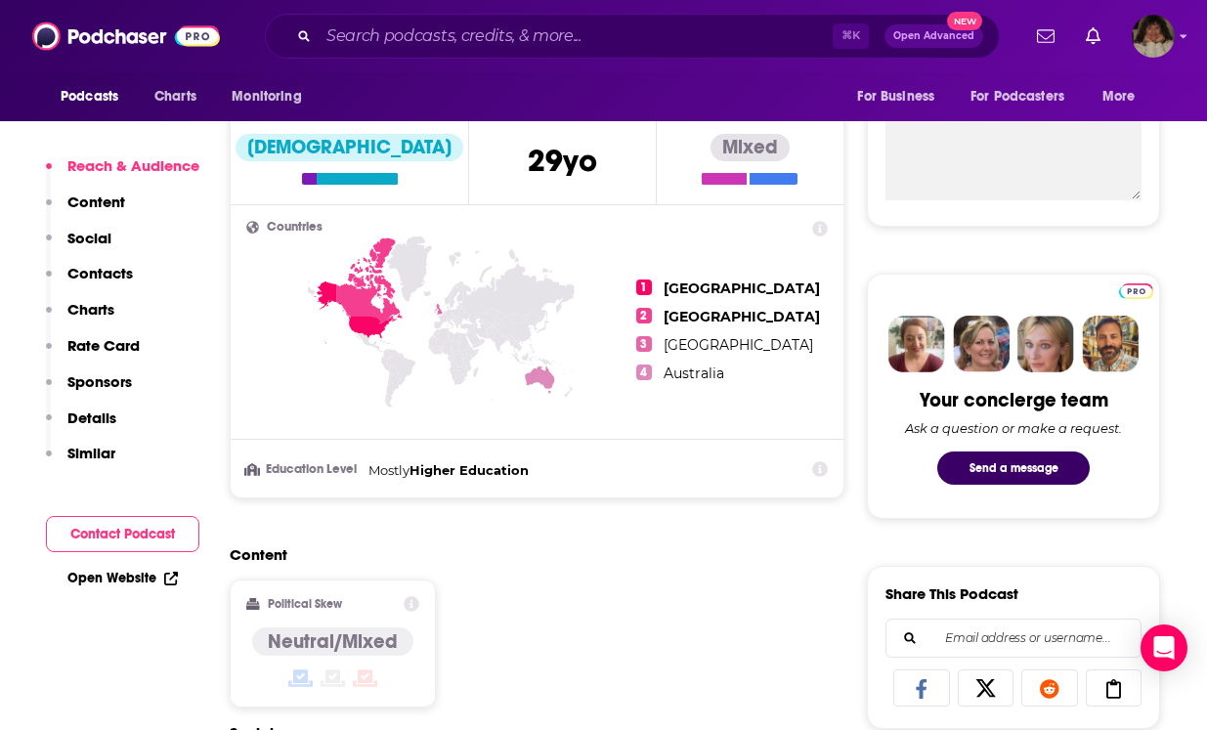
scroll to position [1283, 0]
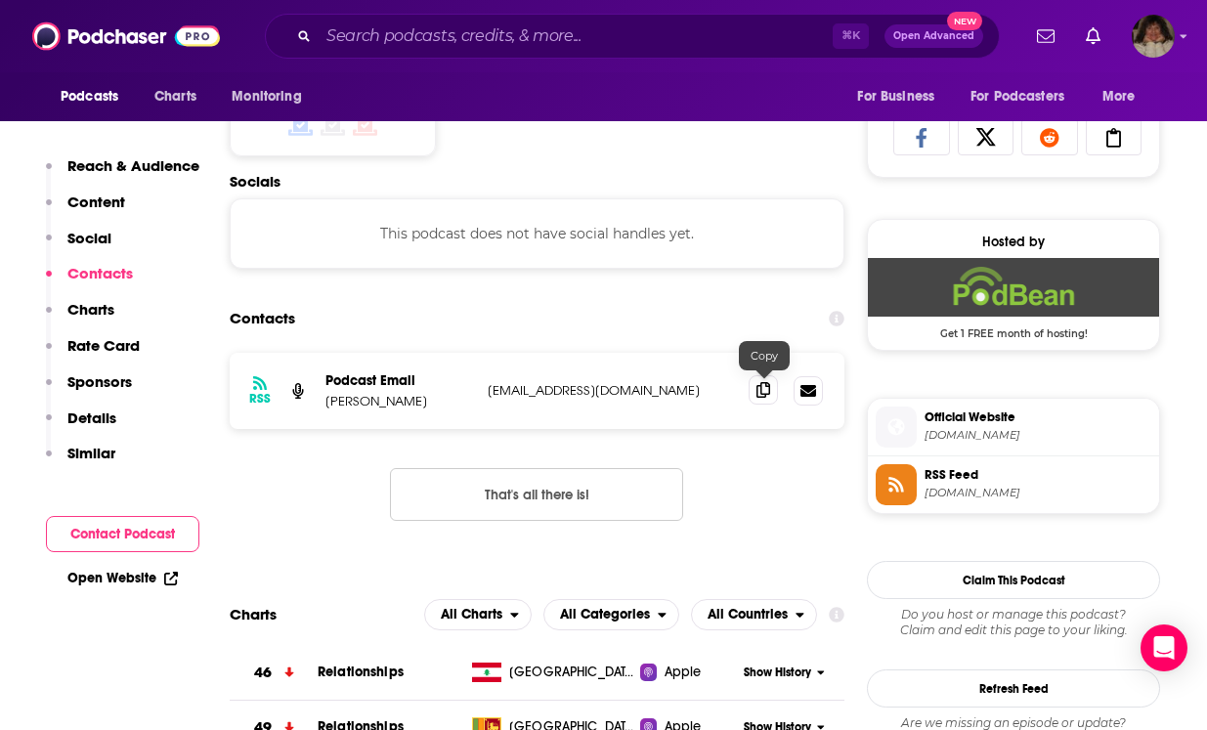
click at [764, 387] on icon at bounding box center [763, 390] width 14 height 16
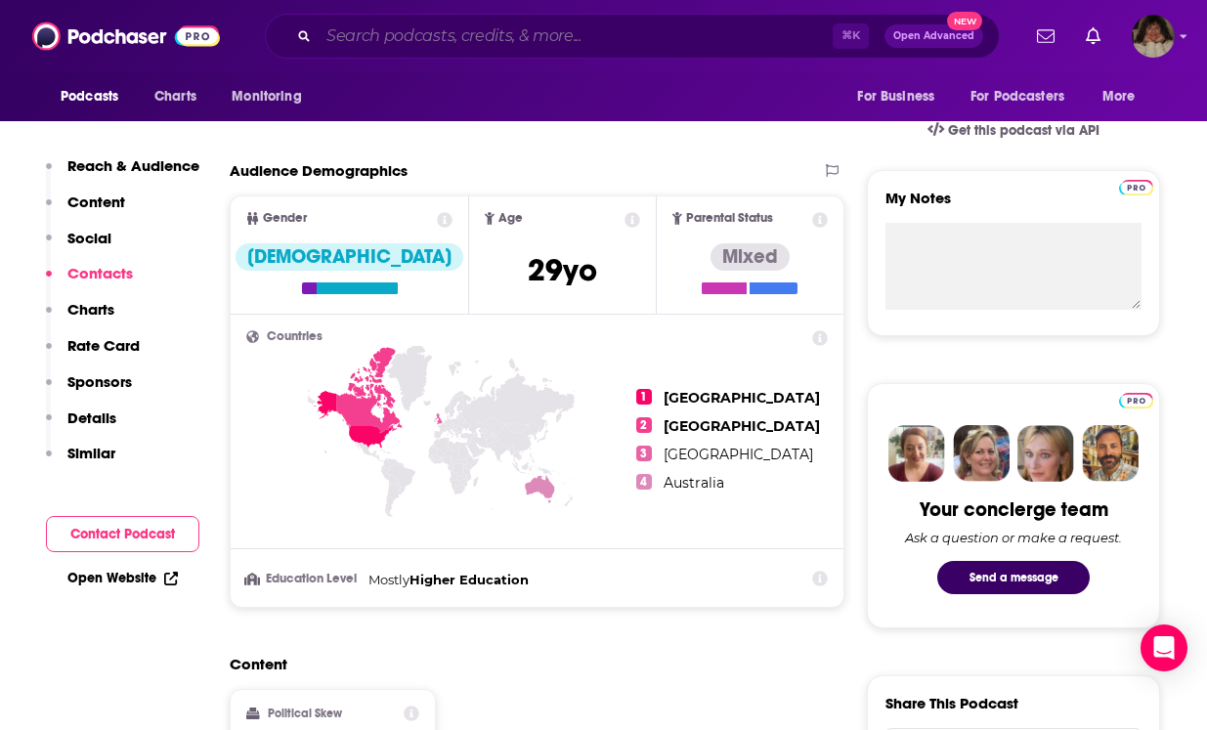
click at [409, 36] on input "Search podcasts, credits, & more..." at bounding box center [576, 36] width 514 height 31
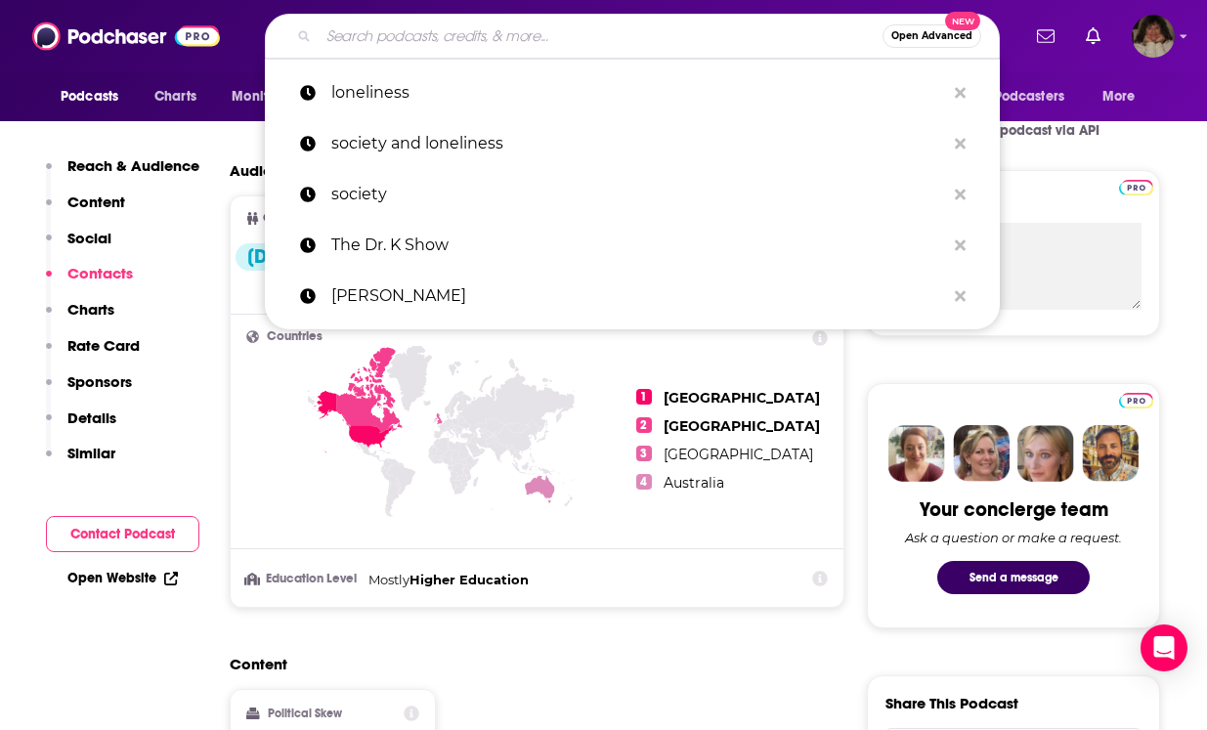
paste input "What's Next? Conversations with Boomers"
type input "What's Next? Conversations with Boomers"
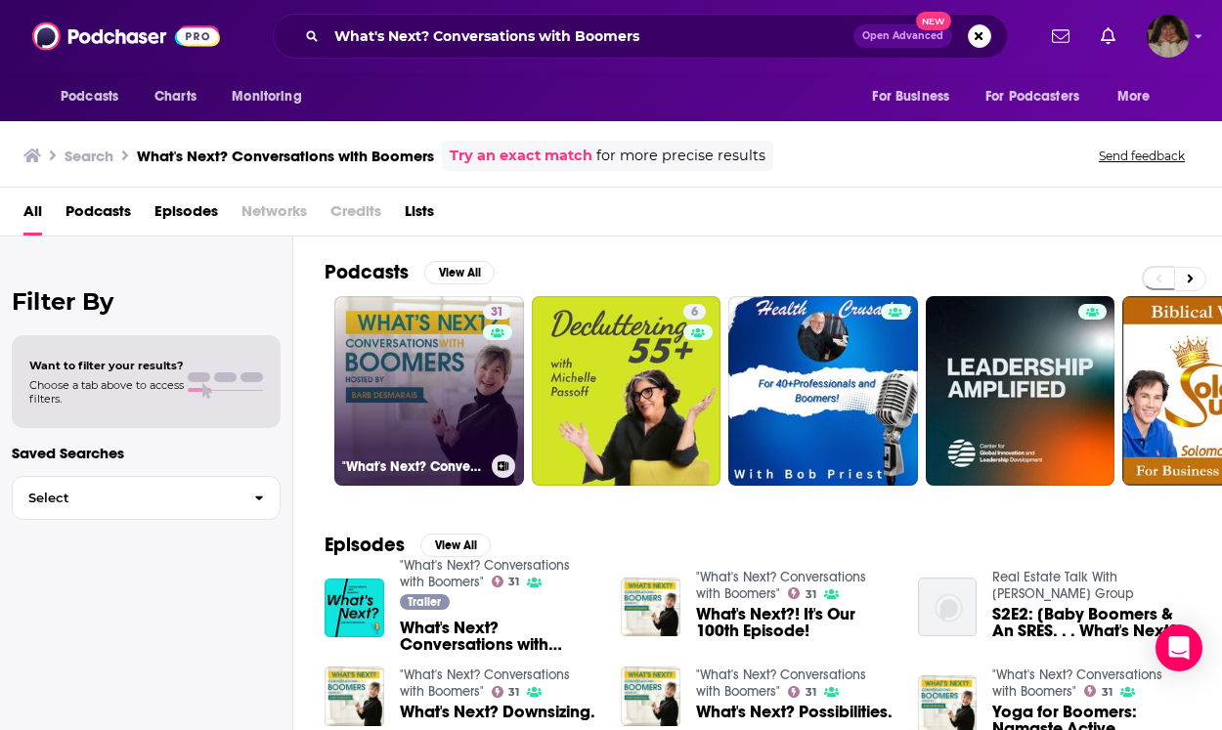
click at [397, 362] on link "31 "What's Next? Conversations with Boomers"" at bounding box center [429, 391] width 190 height 190
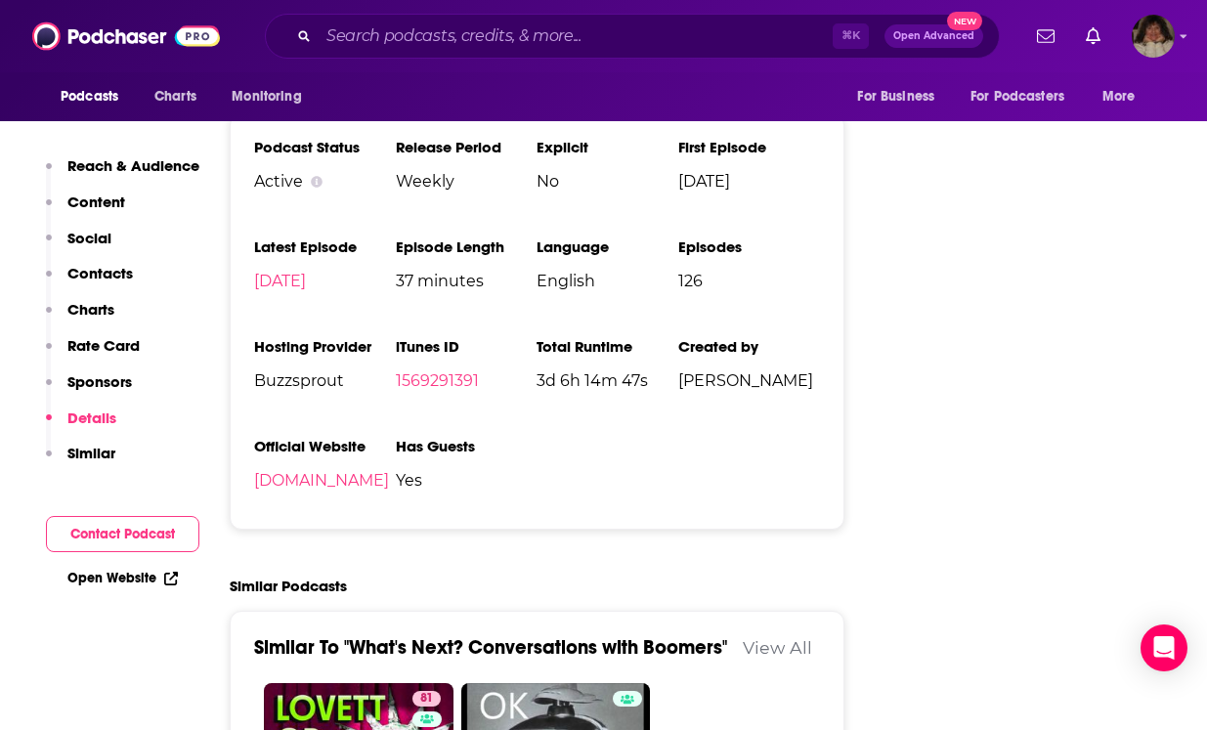
scroll to position [2426, 0]
